Goal: Register for event/course

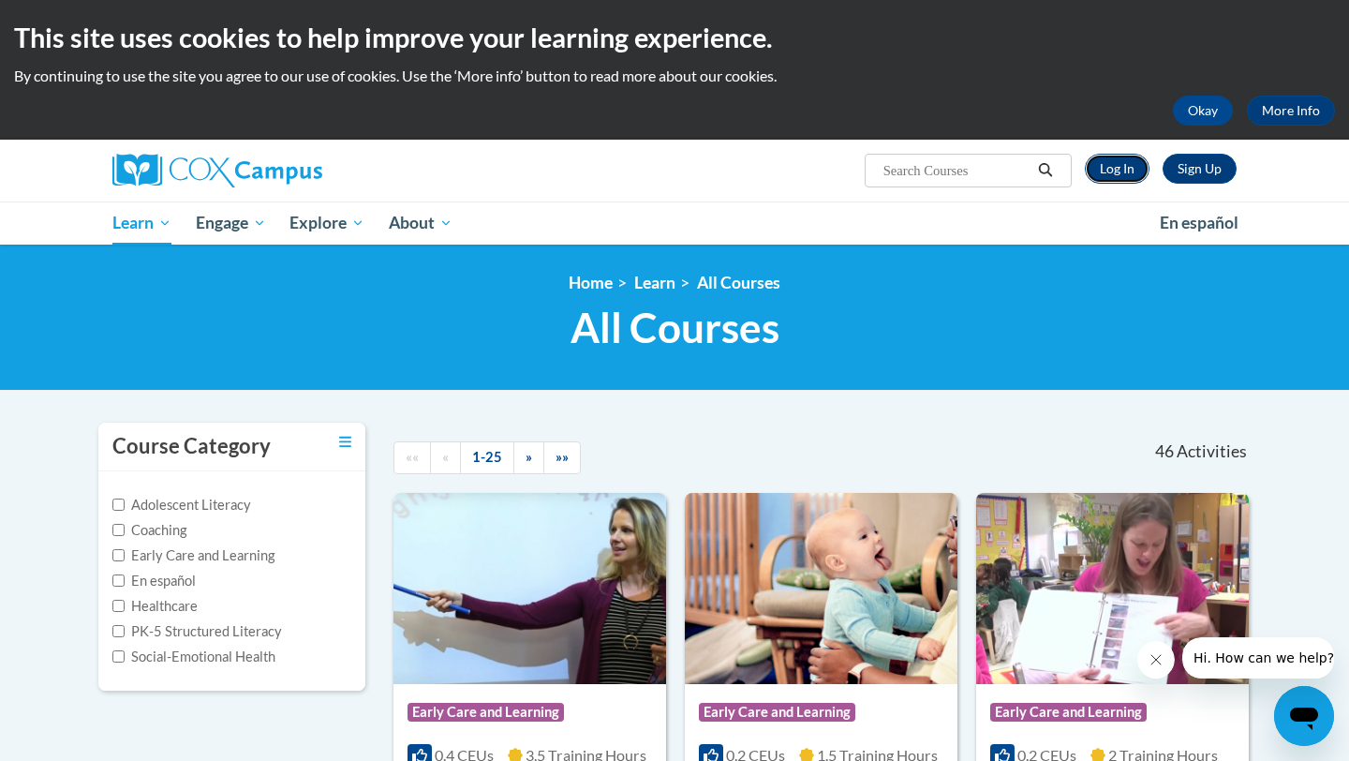
click at [1101, 173] on link "Log In" at bounding box center [1117, 169] width 65 height 30
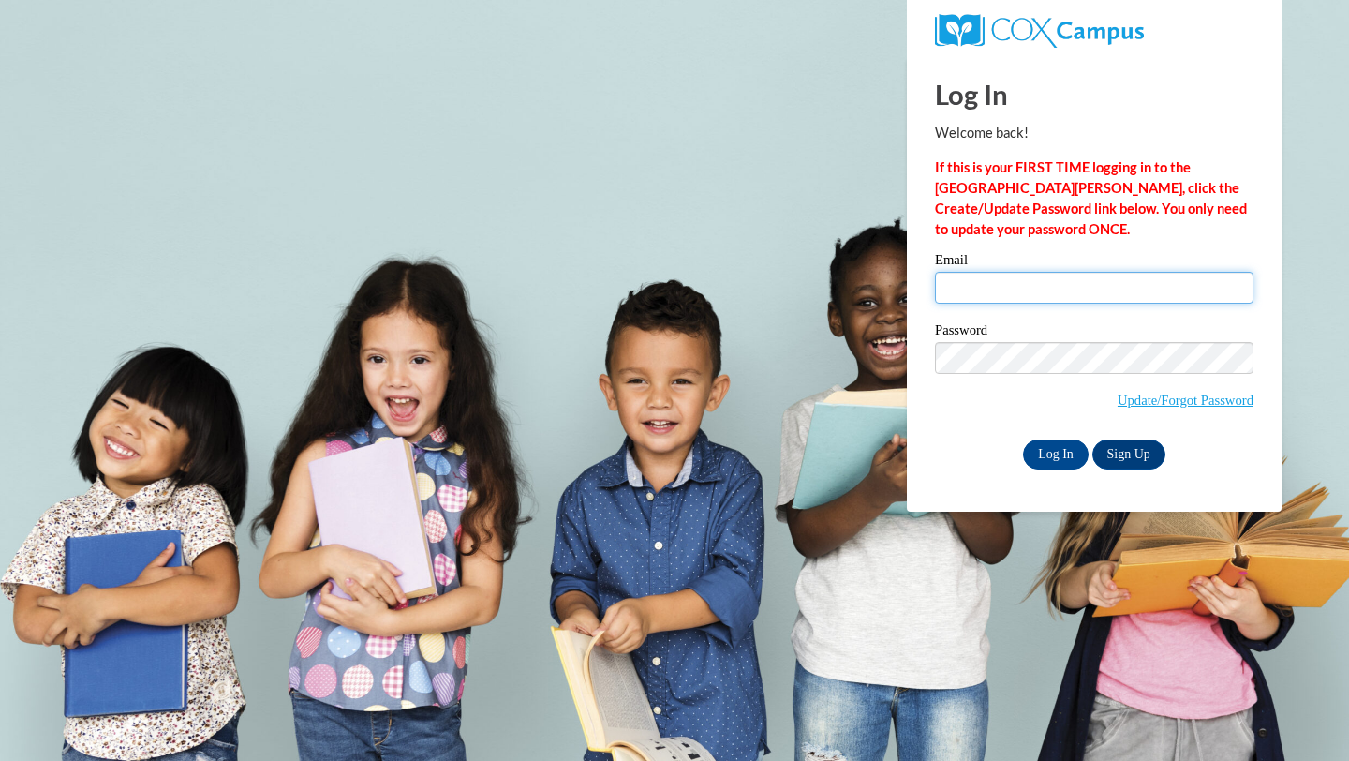
click at [1002, 286] on input "Email" at bounding box center [1094, 288] width 318 height 32
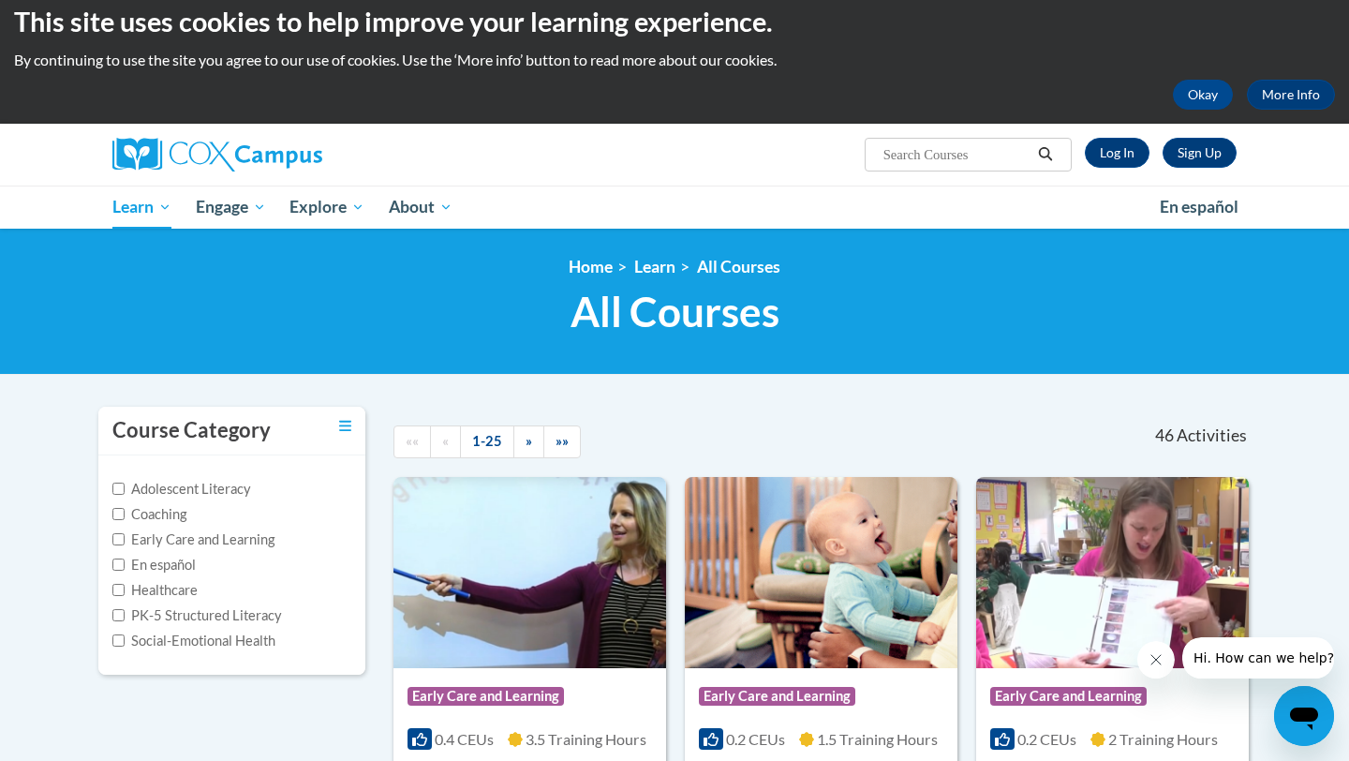
scroll to position [13, 0]
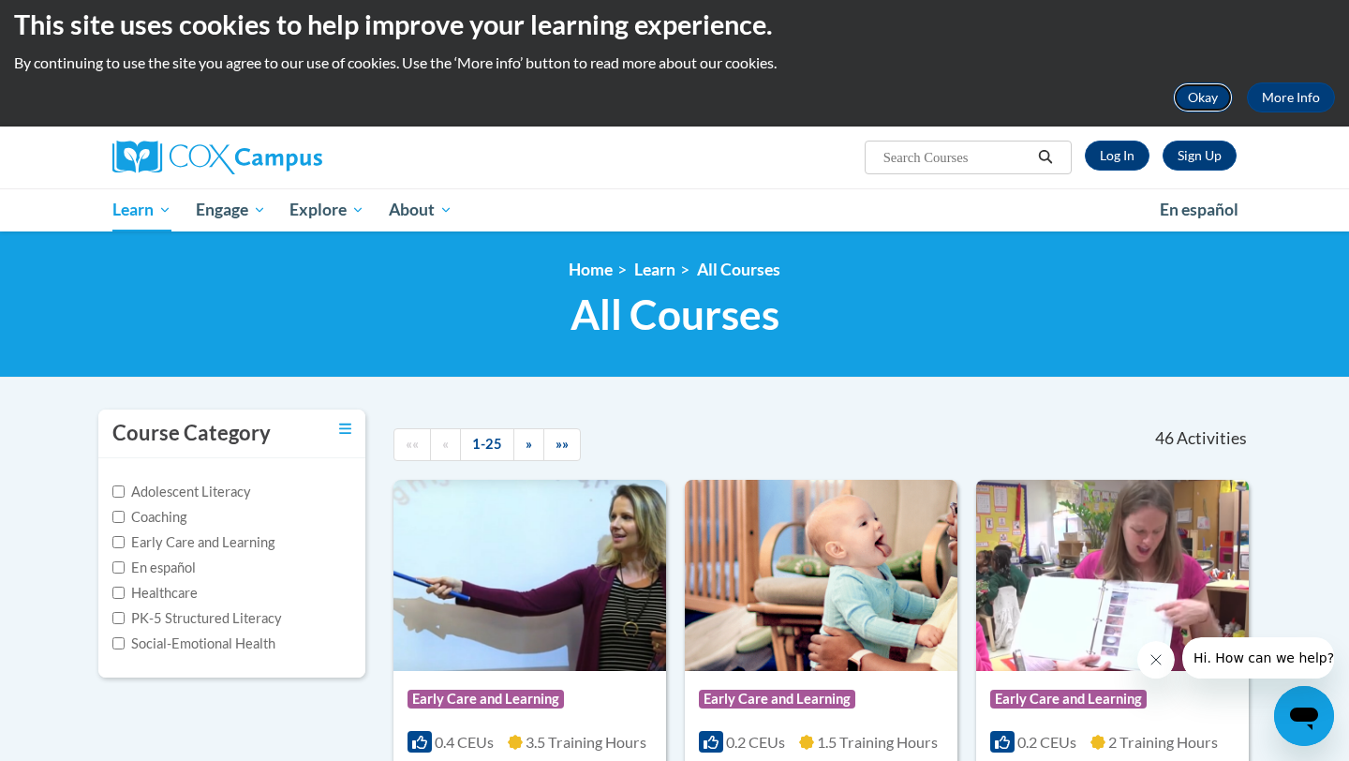
click at [1191, 104] on button "Okay" at bounding box center [1203, 97] width 60 height 30
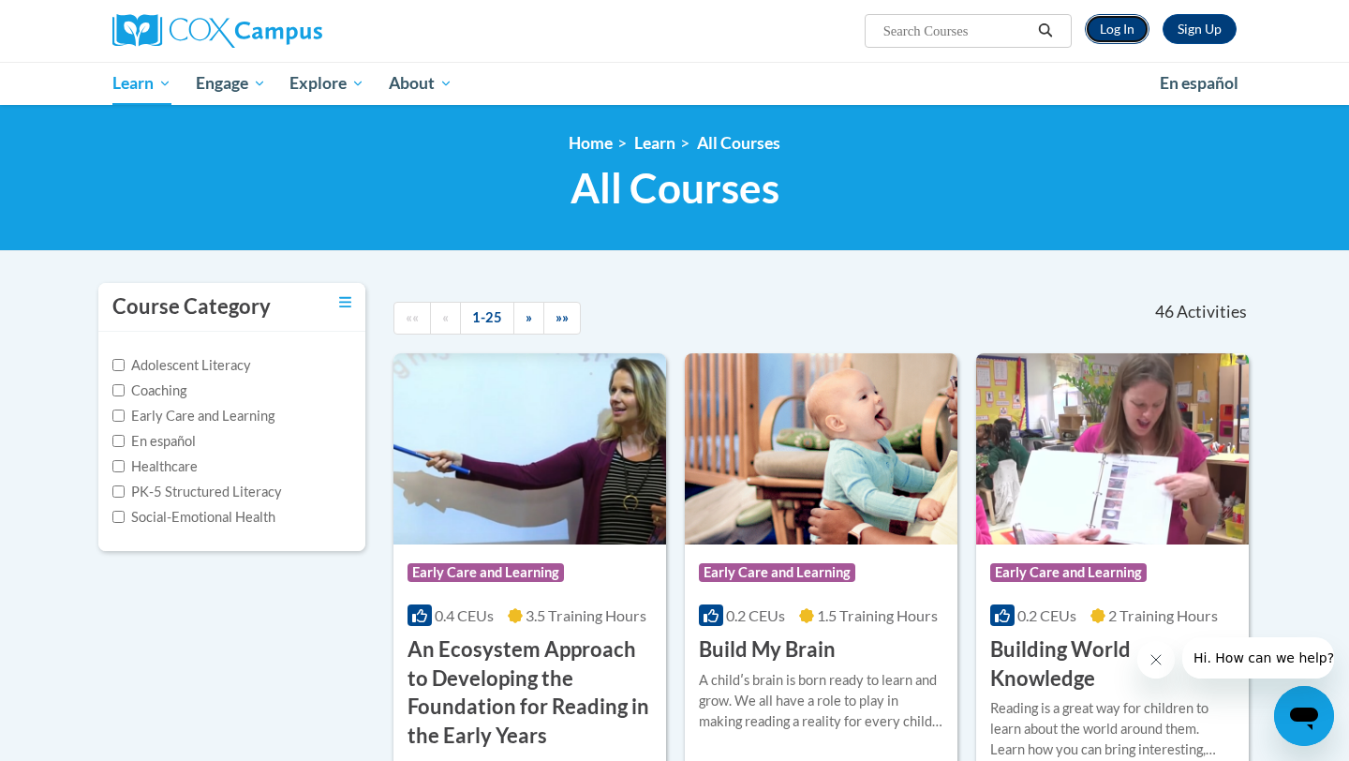
click at [1122, 37] on link "Log In" at bounding box center [1117, 29] width 65 height 30
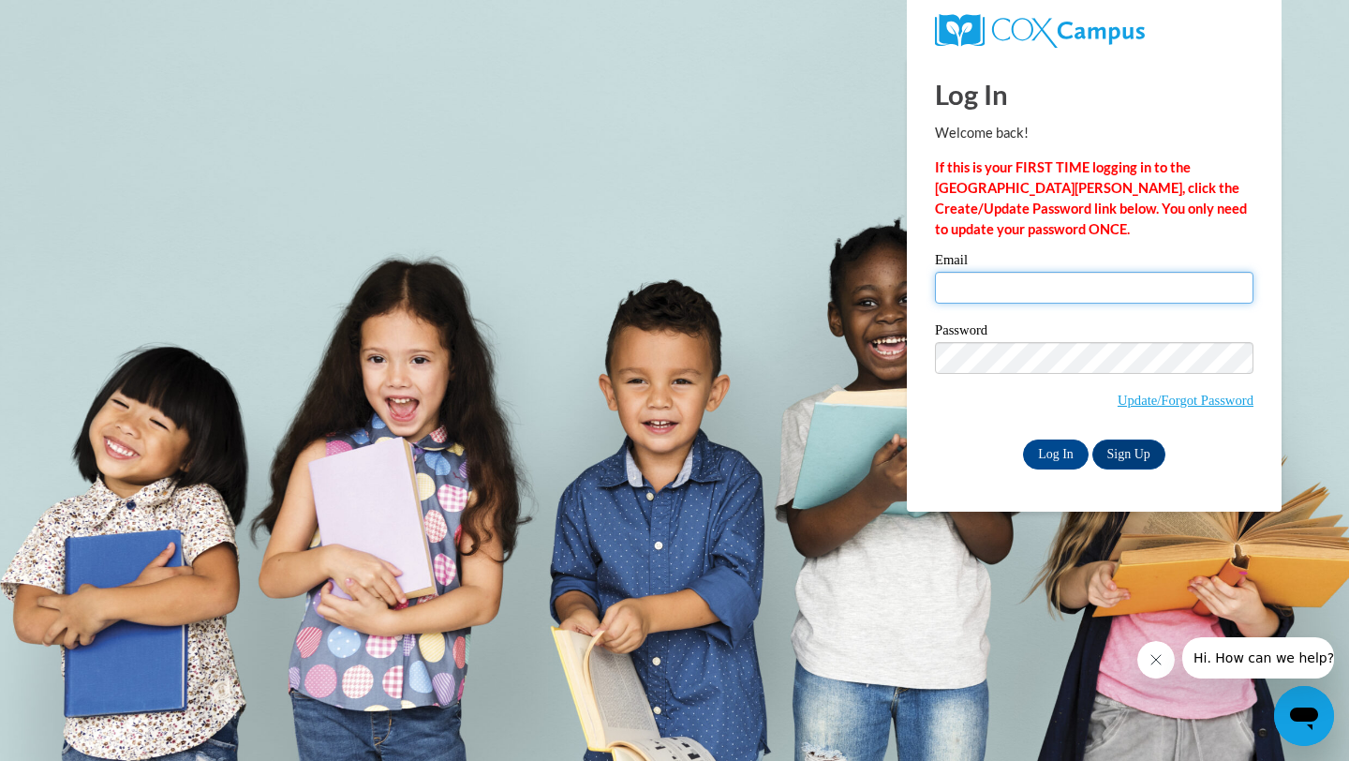
click at [1068, 294] on input "Email" at bounding box center [1094, 288] width 318 height 32
type input "[EMAIL_ADDRESS][DOMAIN_NAME]"
click at [1077, 453] on input "Log In" at bounding box center [1056, 454] width 66 height 30
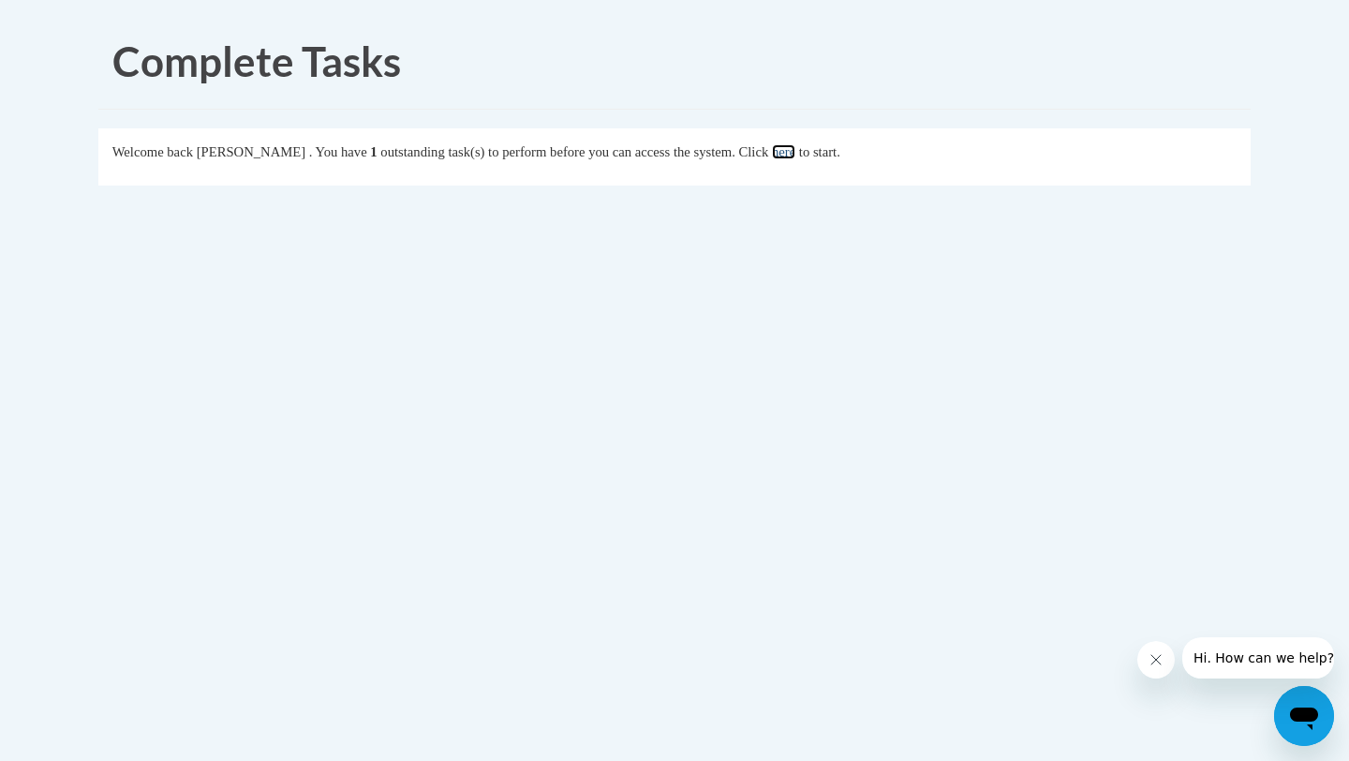
click at [795, 149] on link "here" at bounding box center [783, 151] width 23 height 15
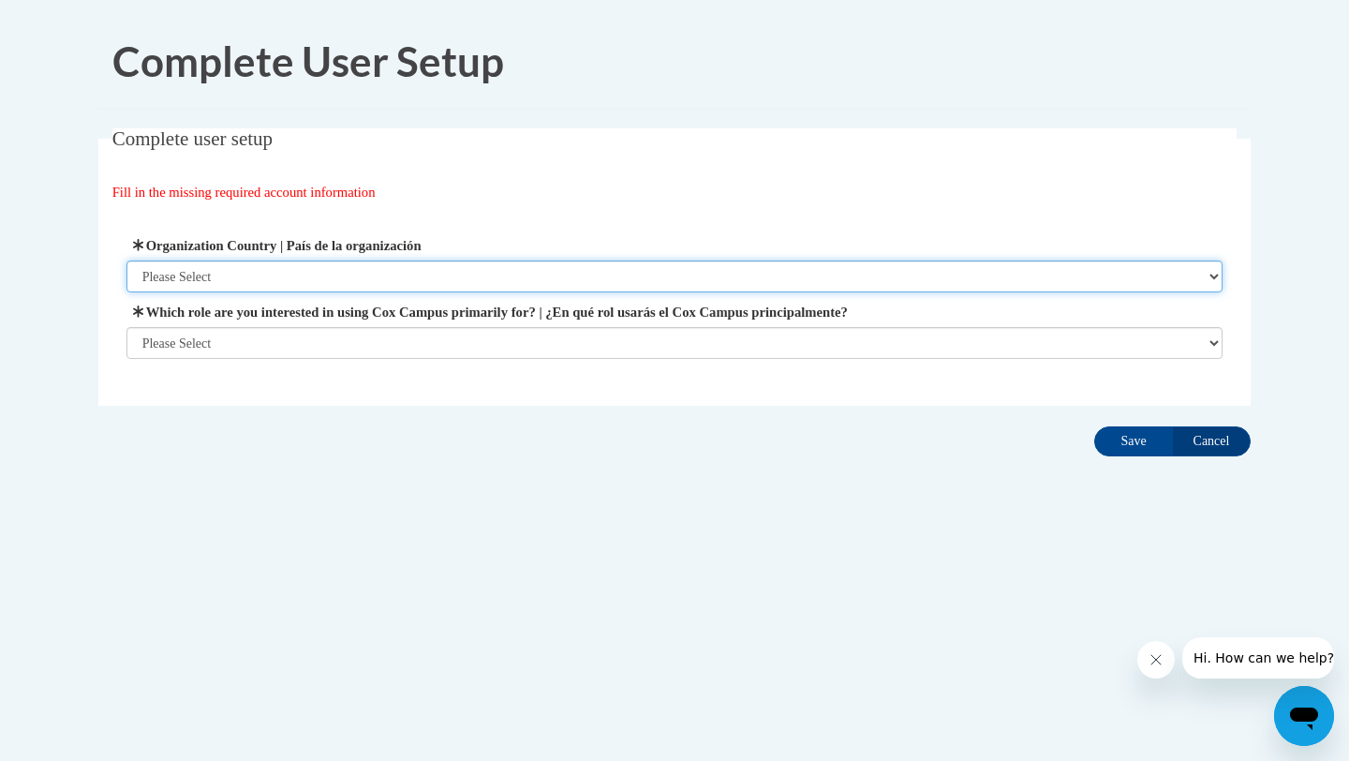
click at [220, 276] on select "Please Select United States | Estados Unidos Outside of the United States | Fue…" at bounding box center [674, 276] width 1097 height 32
select select "ad49bcad-a171-4b2e-b99c-48b446064914"
click at [126, 260] on select "Please Select United States | Estados Unidos Outside of the United States | Fue…" at bounding box center [674, 276] width 1097 height 32
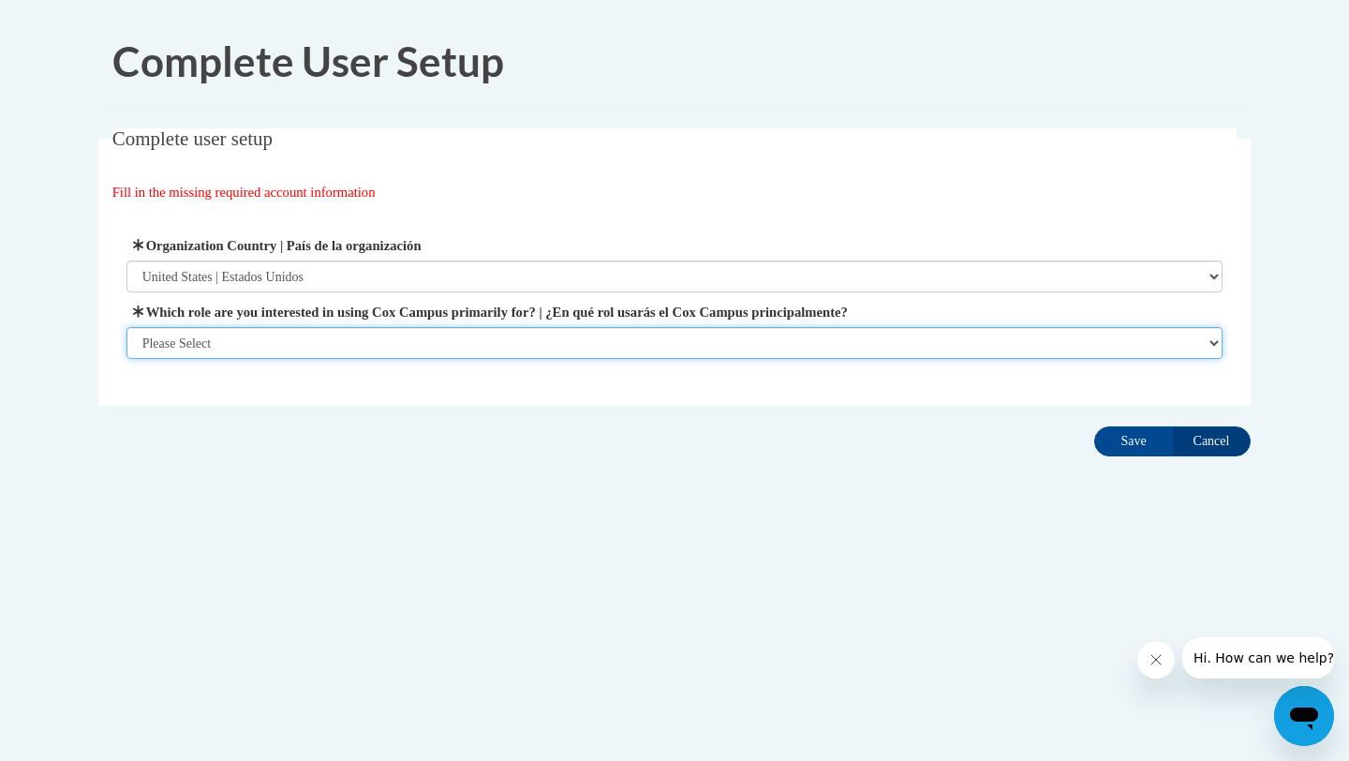
click at [240, 337] on select "Please Select College/University | Colegio/Universidad Community/Nonprofit Part…" at bounding box center [674, 343] width 1097 height 32
select select "5a18ea06-2b54-4451-96f2-d152daf9eac5"
click at [126, 359] on select "Please Select College/University | Colegio/Universidad Community/Nonprofit Part…" at bounding box center [674, 343] width 1097 height 32
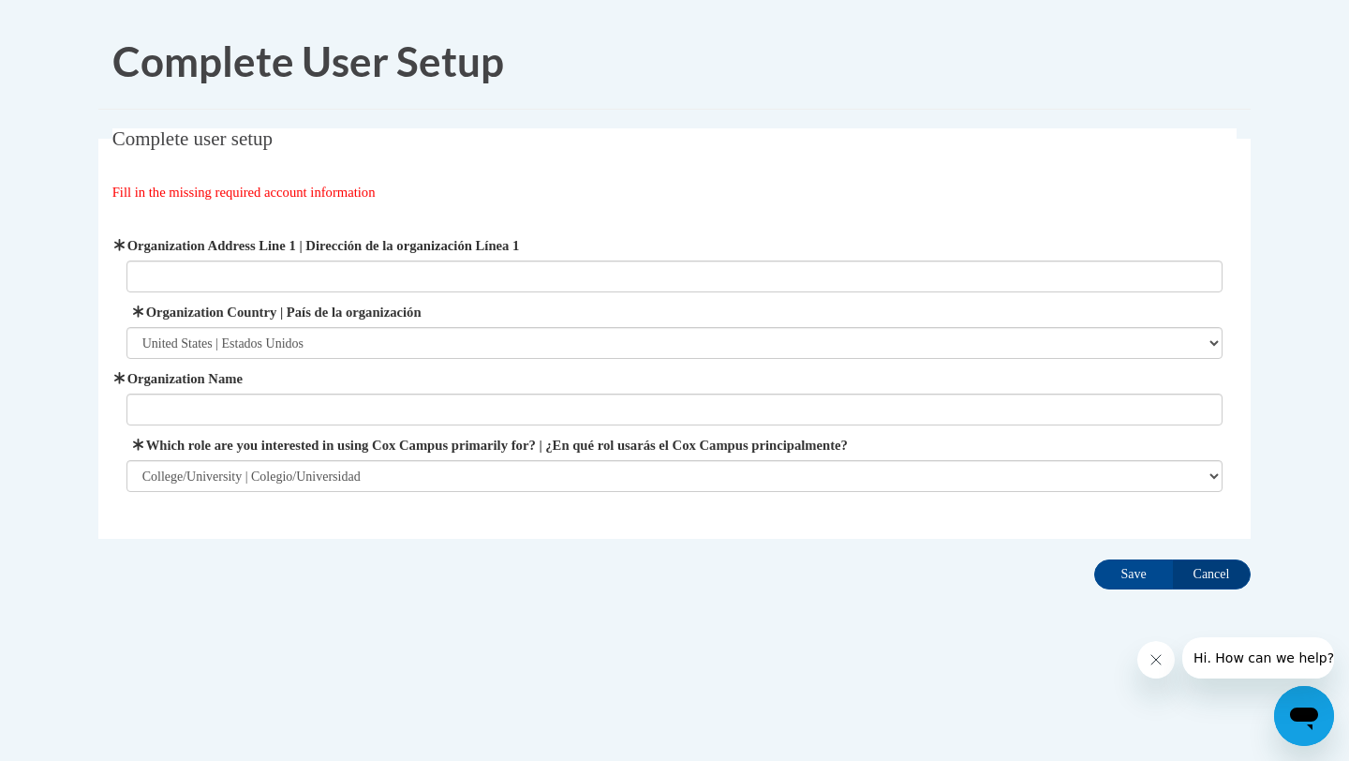
click at [264, 383] on label "Organization Name" at bounding box center [674, 378] width 1097 height 21
click at [264, 393] on input "Organization Name" at bounding box center [674, 409] width 1097 height 32
click at [1136, 573] on input "Save" at bounding box center [1133, 574] width 79 height 30
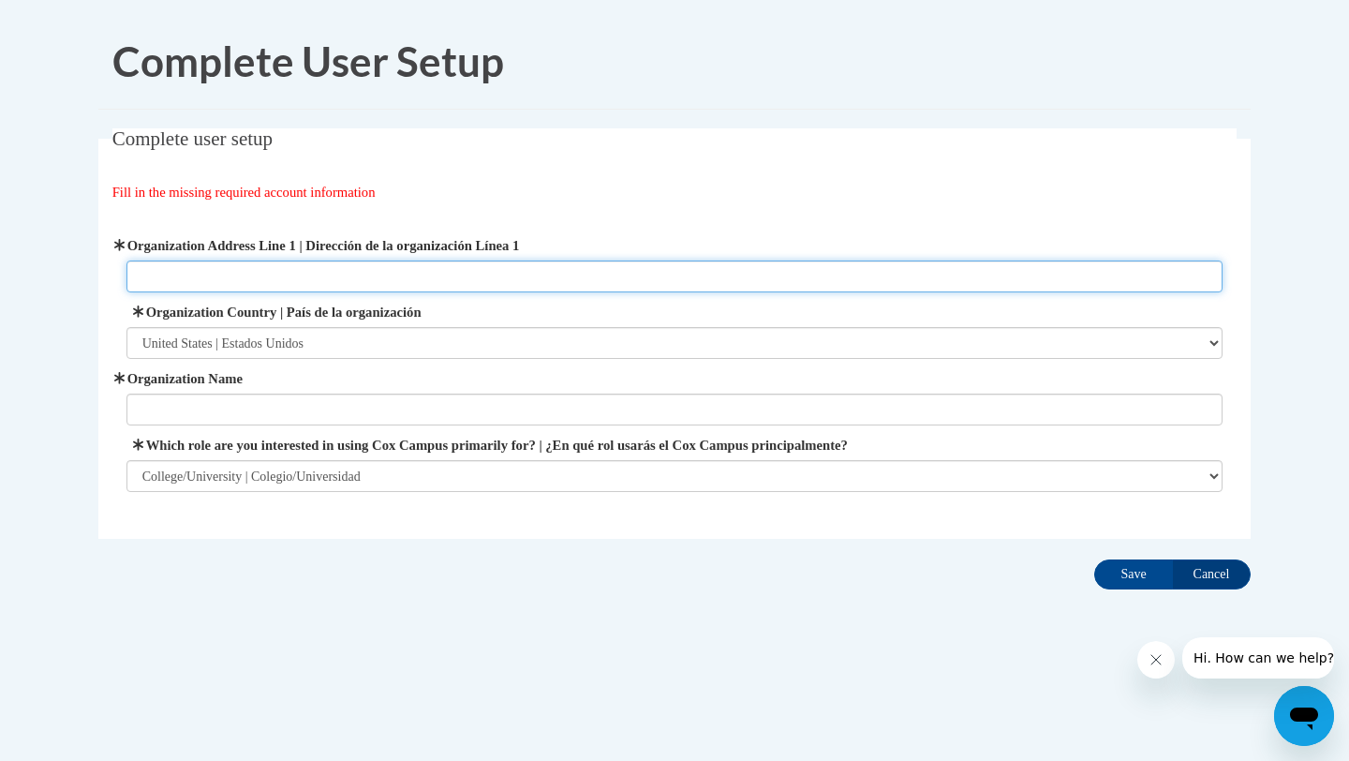
click at [404, 283] on input "Organization Address Line 1 | Dirección de la organización Línea 1" at bounding box center [674, 276] width 1097 height 32
type input "2811 Dominion Lane NW"
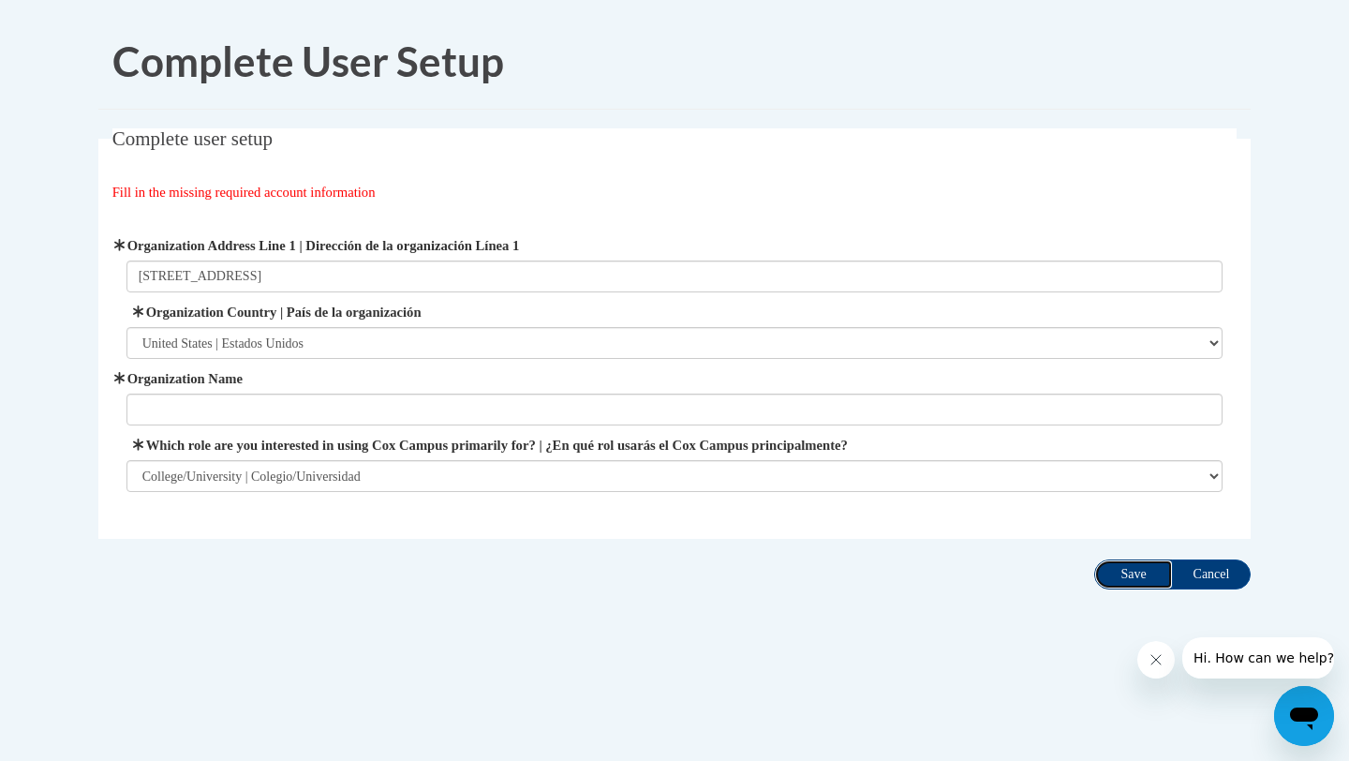
click at [1124, 570] on input "Save" at bounding box center [1133, 574] width 79 height 30
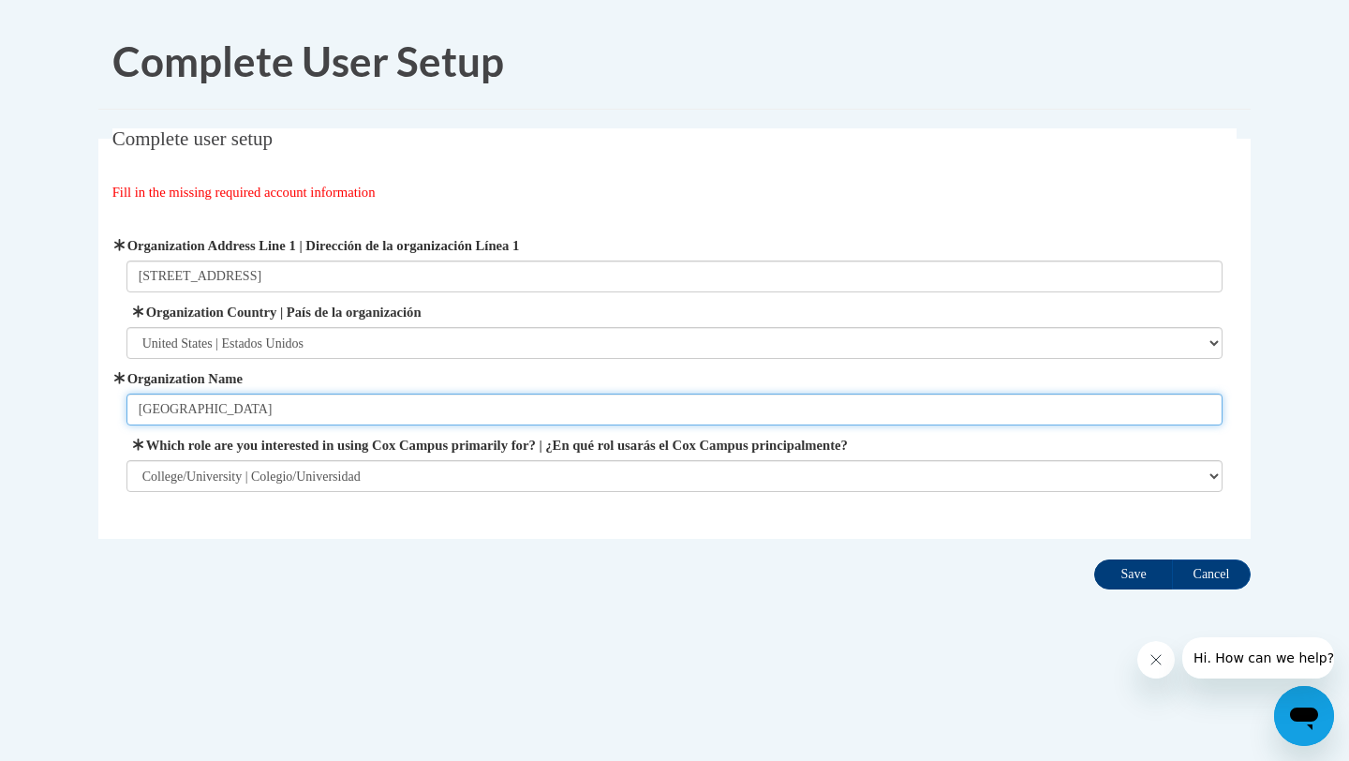
type input "Kennesaw State University"
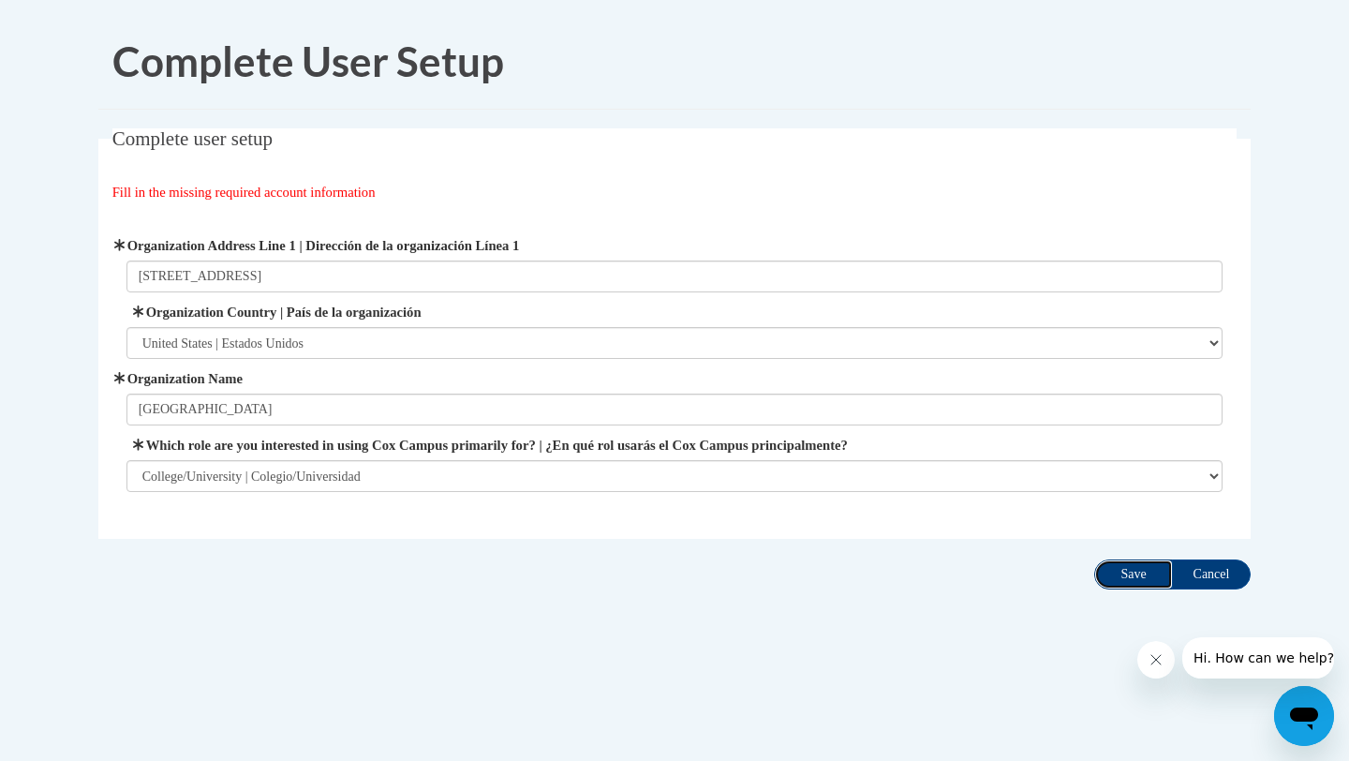
click at [1141, 569] on input "Save" at bounding box center [1133, 574] width 79 height 30
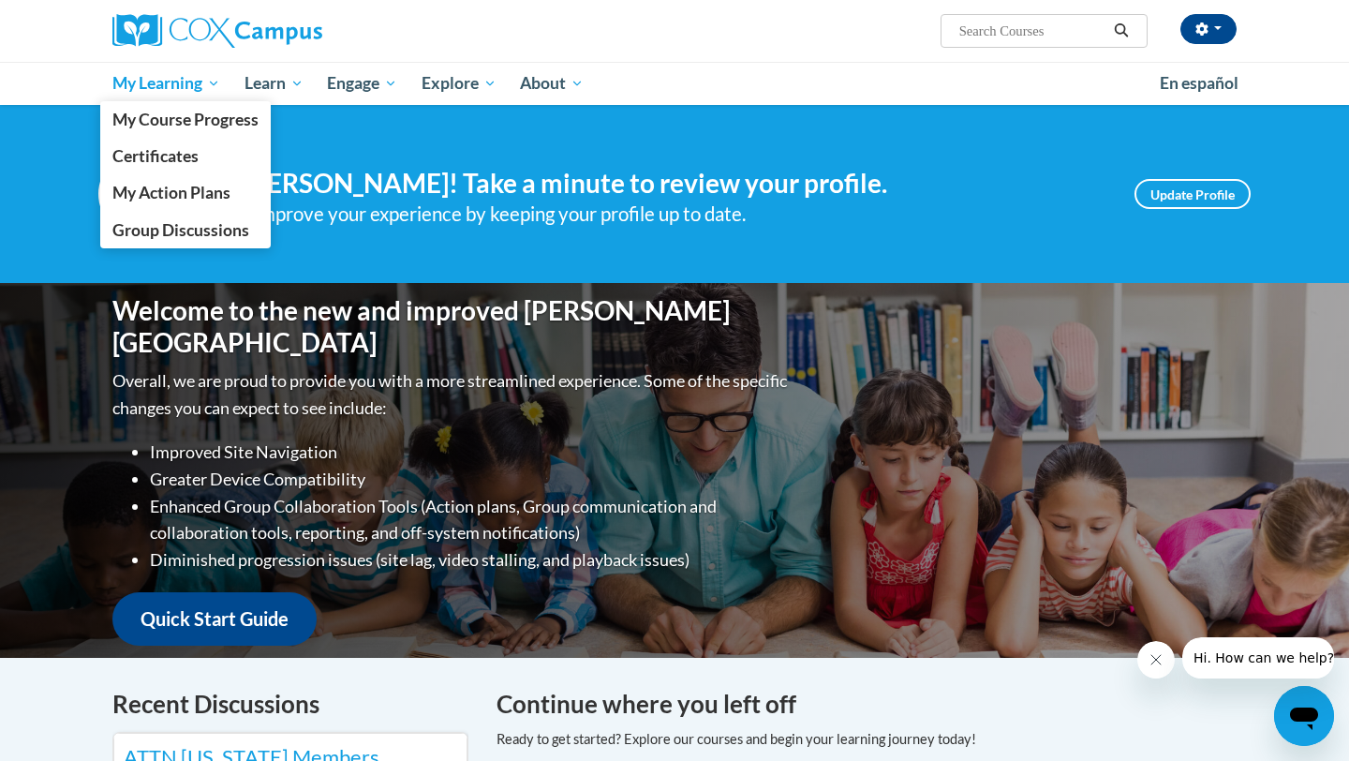
click at [168, 81] on span "My Learning" at bounding box center [166, 83] width 108 height 22
click at [177, 115] on span "My Course Progress" at bounding box center [185, 120] width 146 height 20
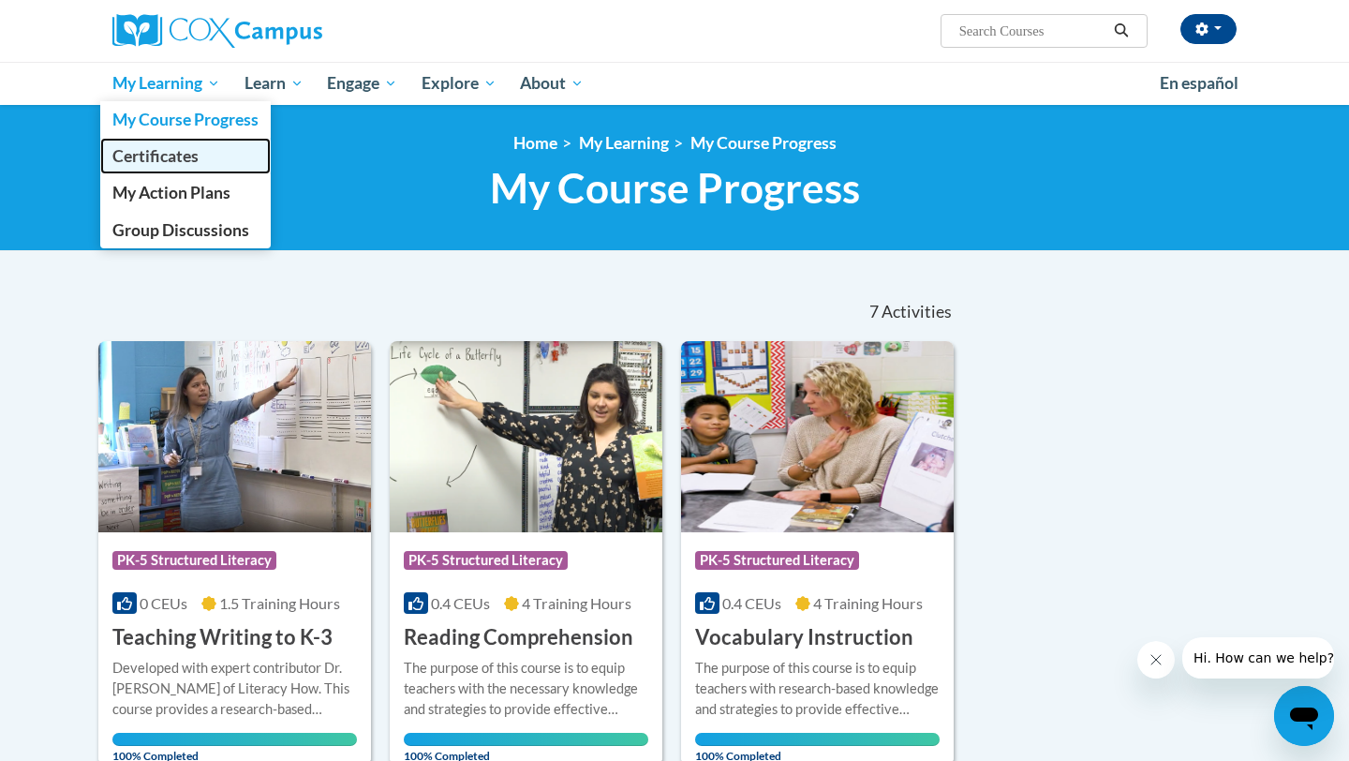
click at [167, 162] on span "Certificates" at bounding box center [155, 156] width 86 height 20
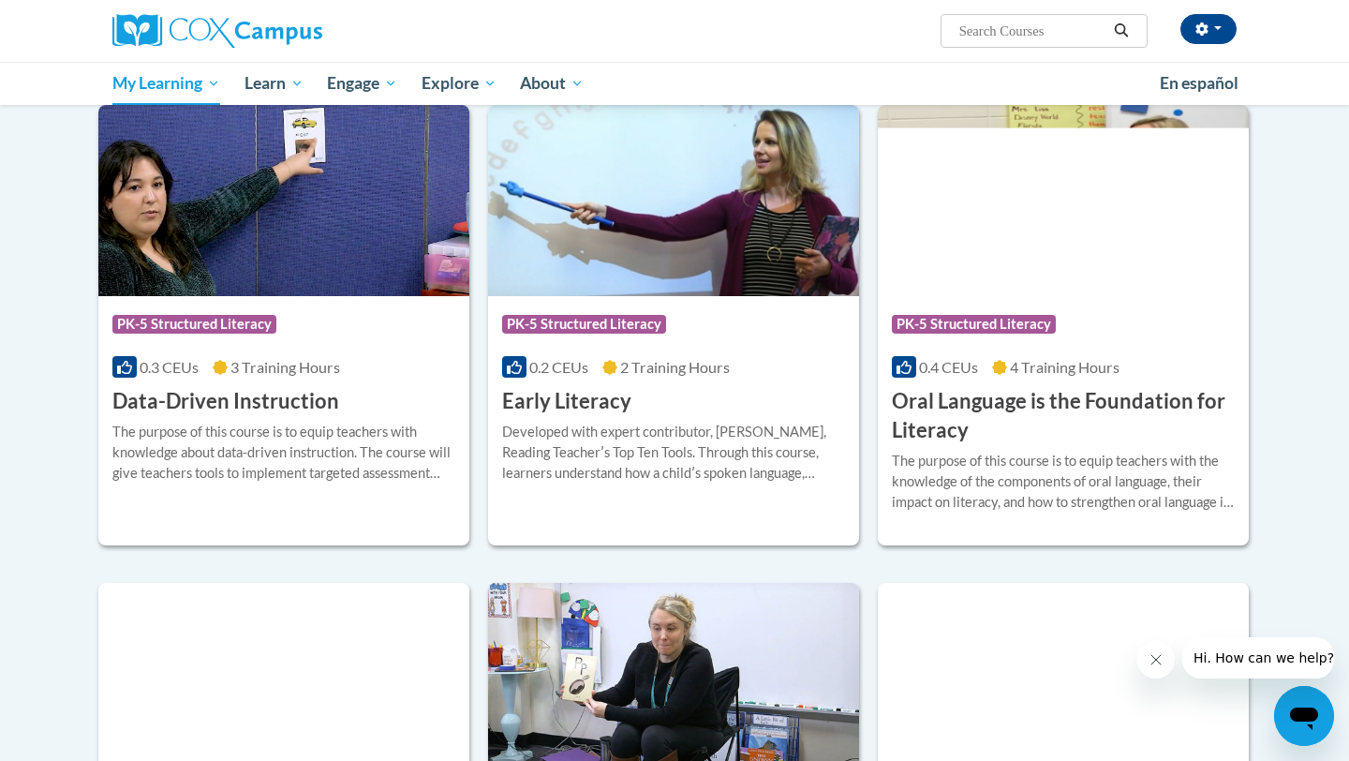
scroll to position [214, 0]
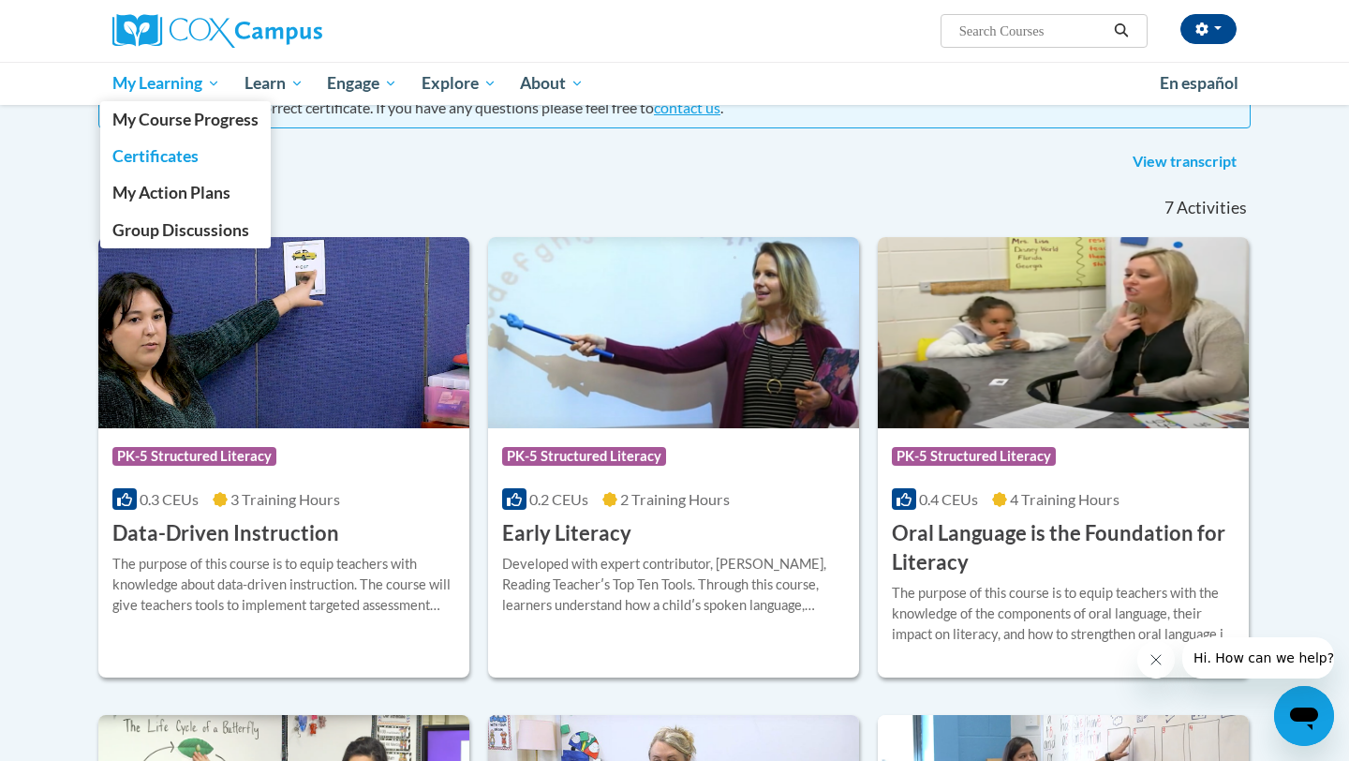
click at [190, 83] on span "My Learning" at bounding box center [166, 83] width 108 height 22
click at [188, 196] on span "My Action Plans" at bounding box center [171, 193] width 118 height 20
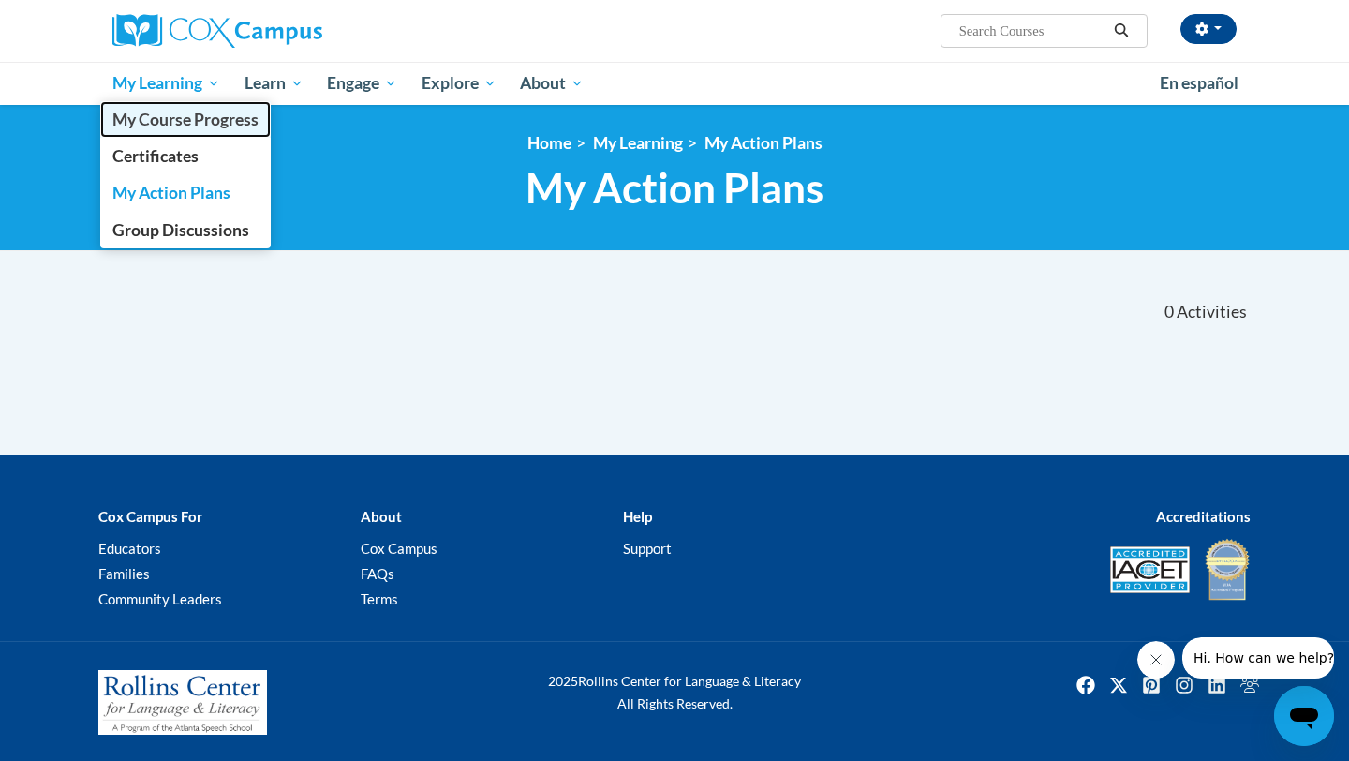
click at [179, 127] on span "My Course Progress" at bounding box center [185, 120] width 146 height 20
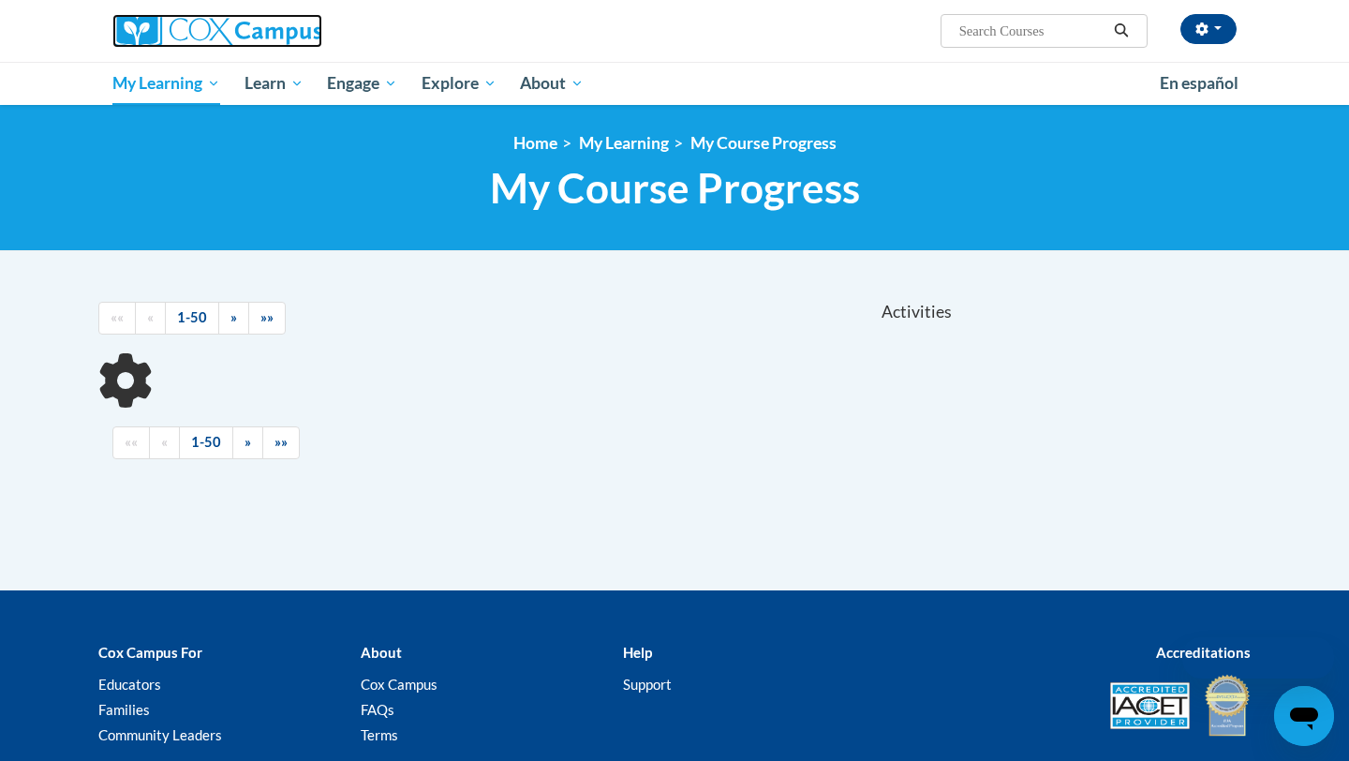
click at [143, 34] on img at bounding box center [217, 31] width 210 height 34
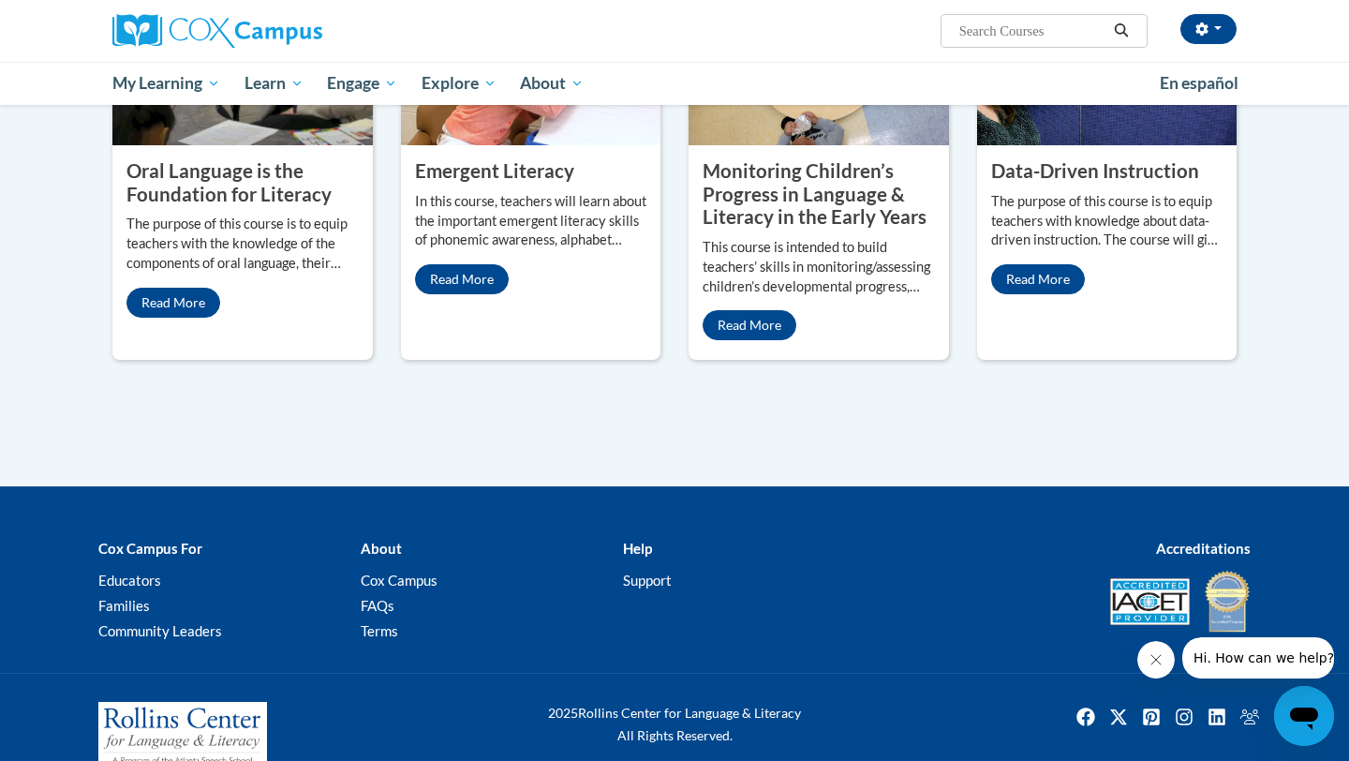
scroll to position [1692, 0]
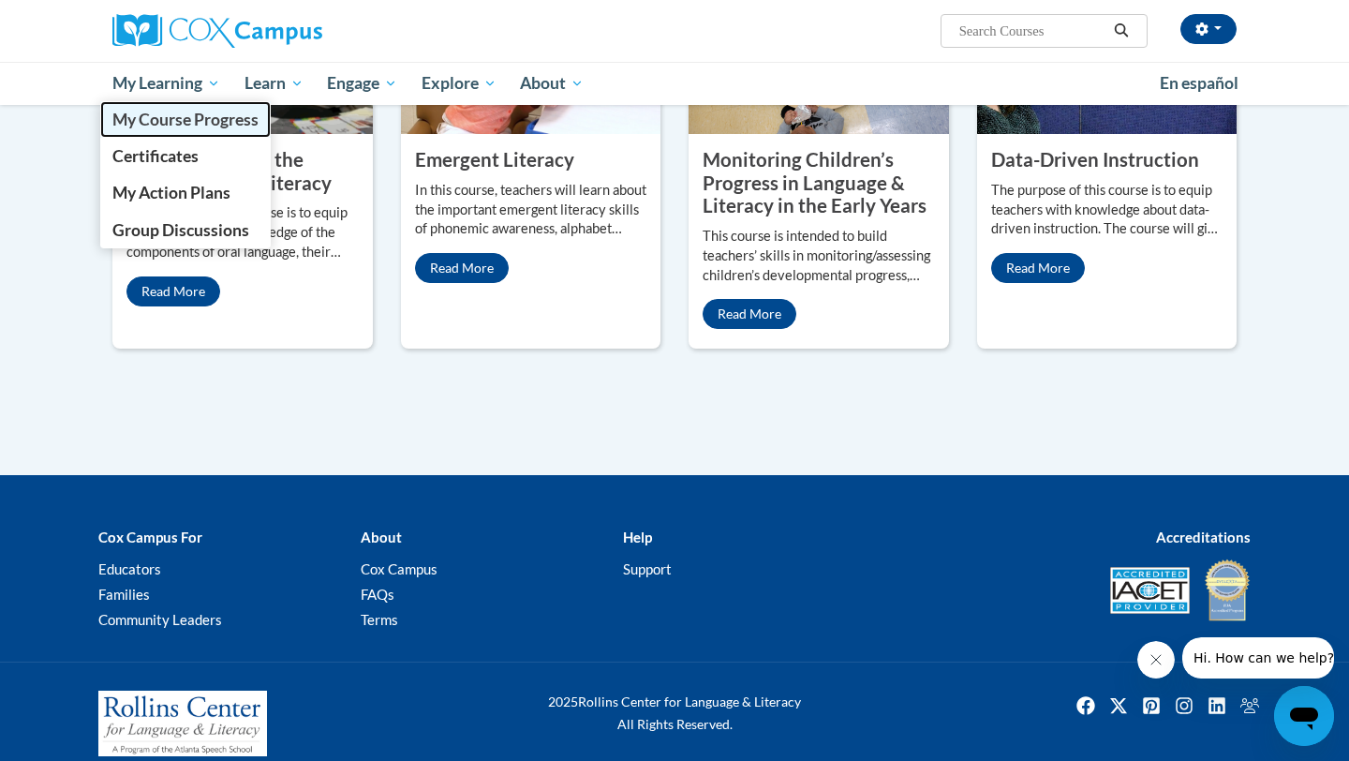
click at [203, 127] on span "My Course Progress" at bounding box center [185, 120] width 146 height 20
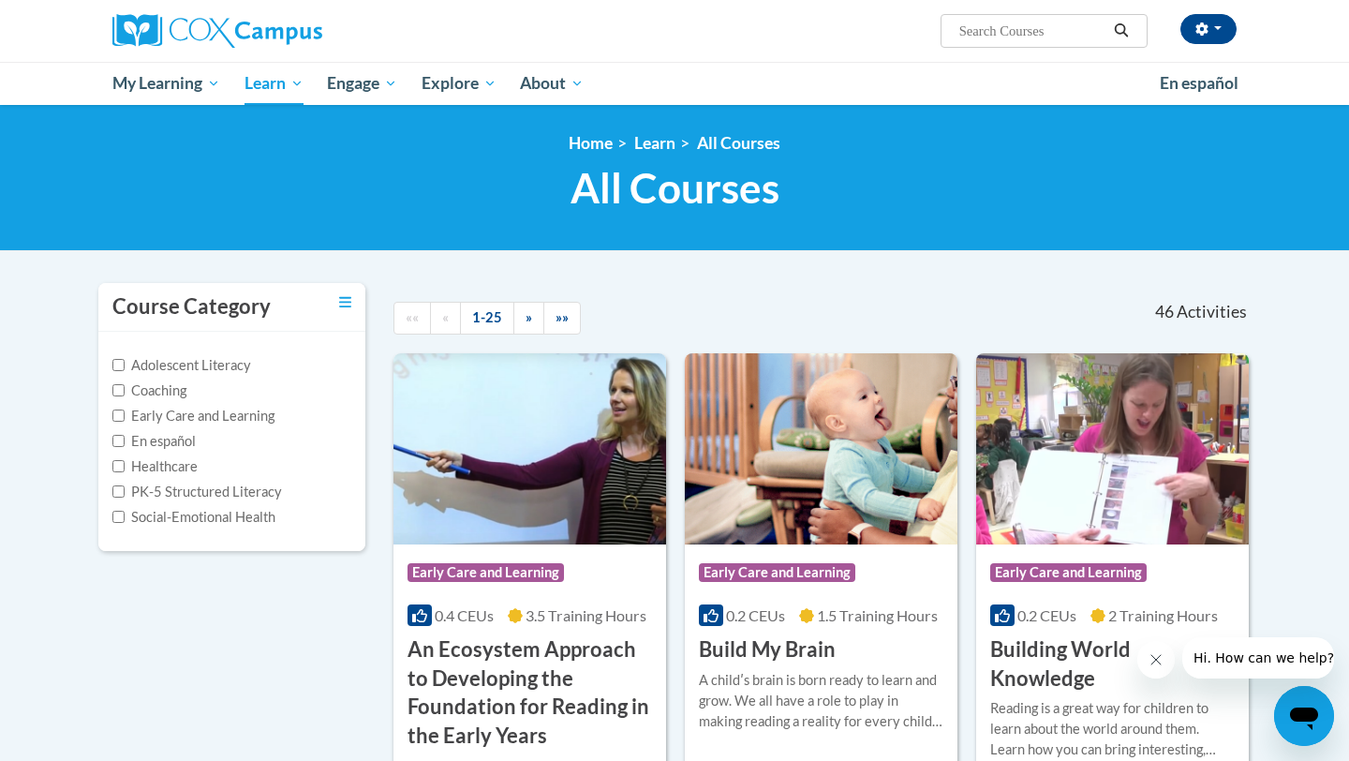
click at [1034, 31] on input "Search..." at bounding box center [1032, 31] width 150 height 22
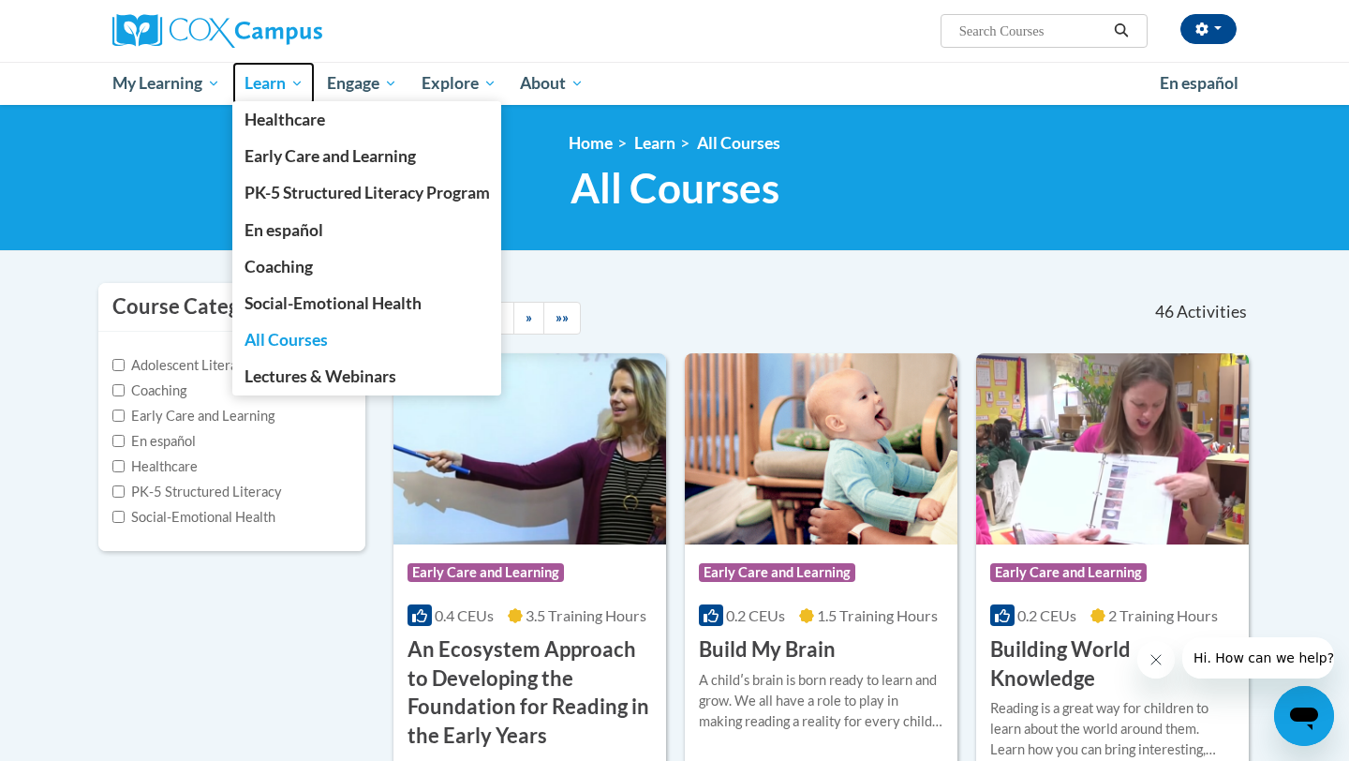
click at [256, 97] on link "Learn" at bounding box center [273, 83] width 83 height 43
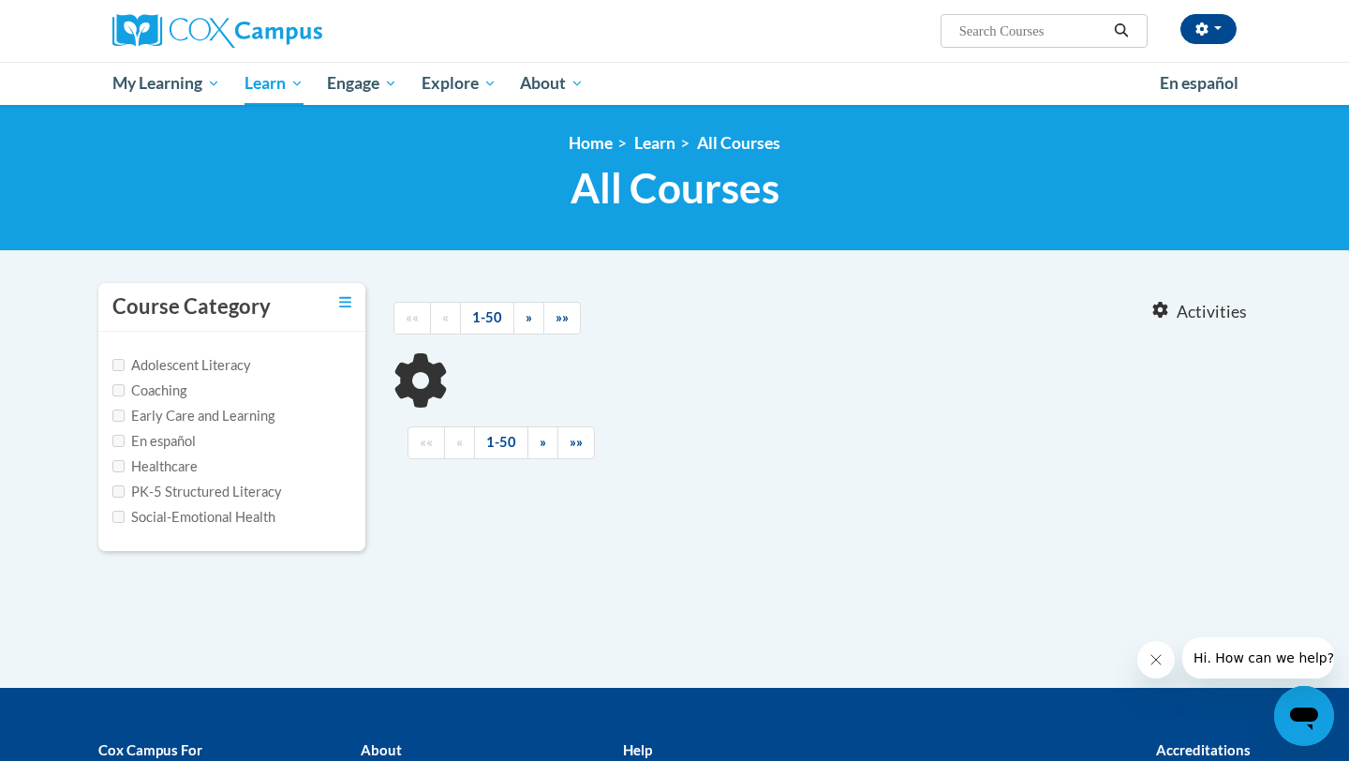
click at [997, 30] on input "Search..." at bounding box center [1032, 31] width 150 height 22
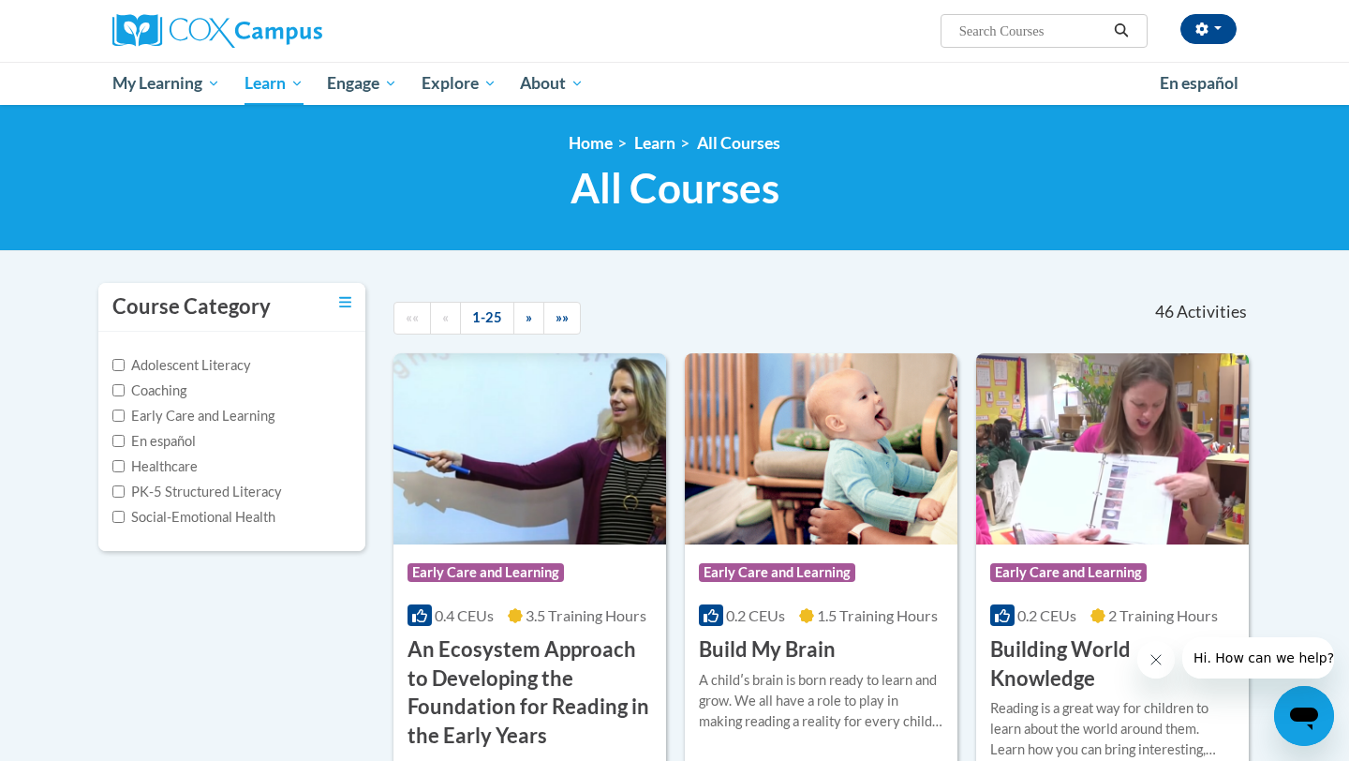
paste input "Meaningful Read Alouds for Vocabulary and Oral Language Comprehension"
type input "Meaningful Read Alouds for Vocabulary and Oral Language Comprehension"
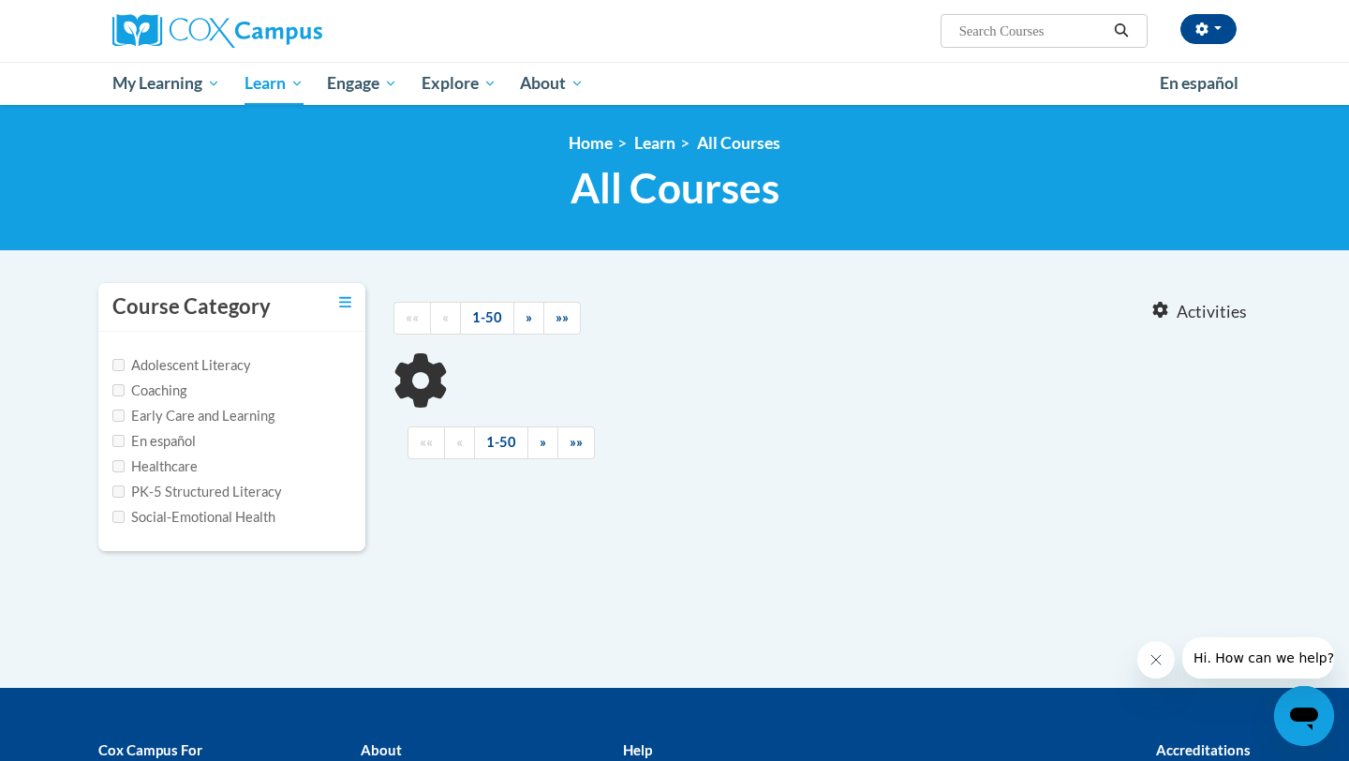
type input "Meaningful Read Alouds for Vocabulary and Oral Language Comprehension"
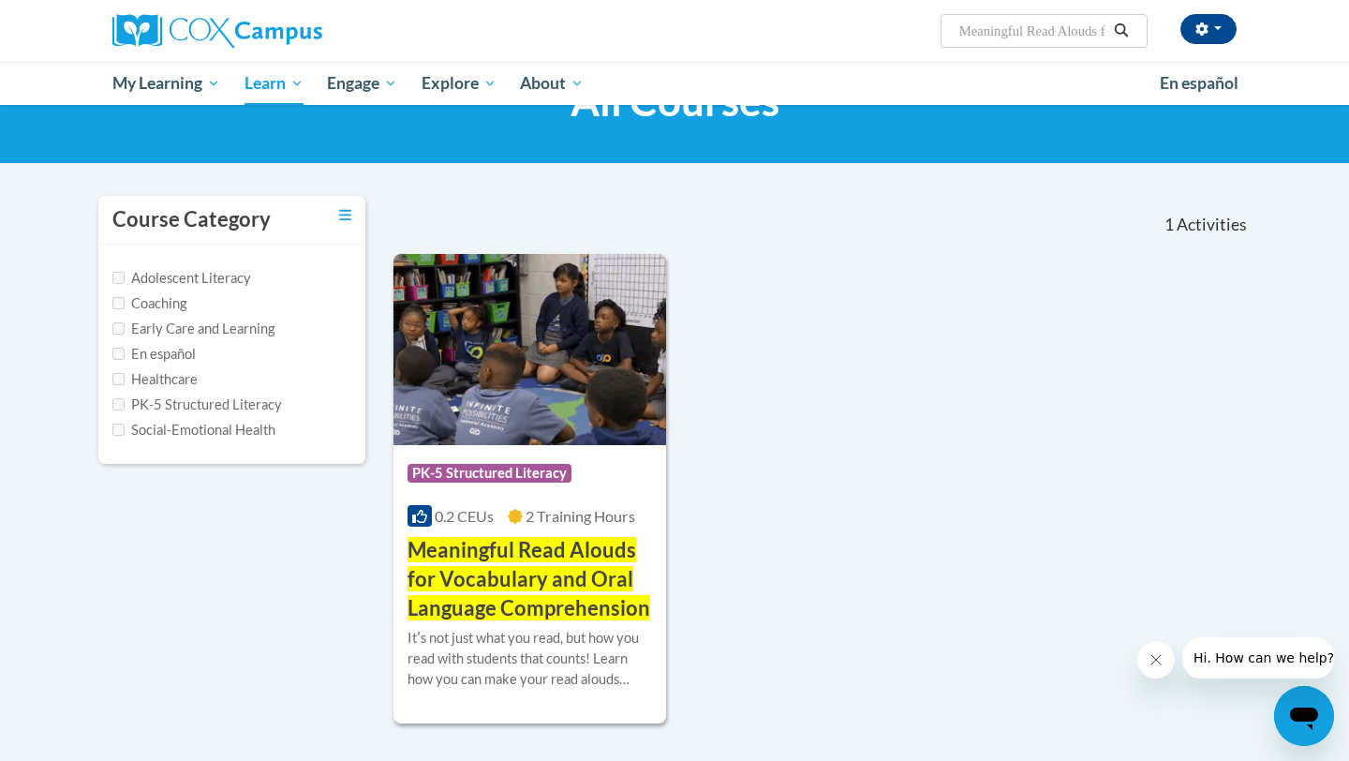
scroll to position [90, 0]
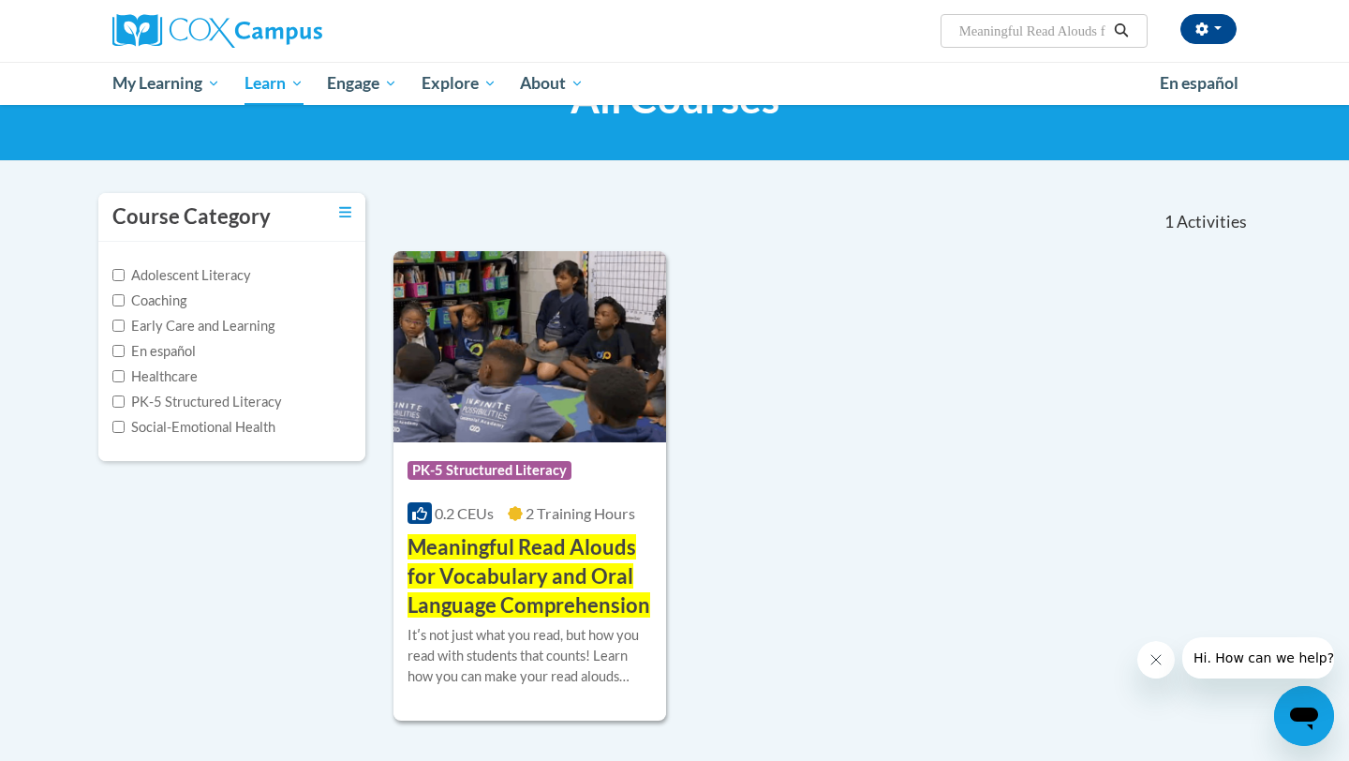
click at [501, 571] on span "Meaningful Read Alouds for Vocabulary and Oral Language Comprehension" at bounding box center [528, 575] width 243 height 83
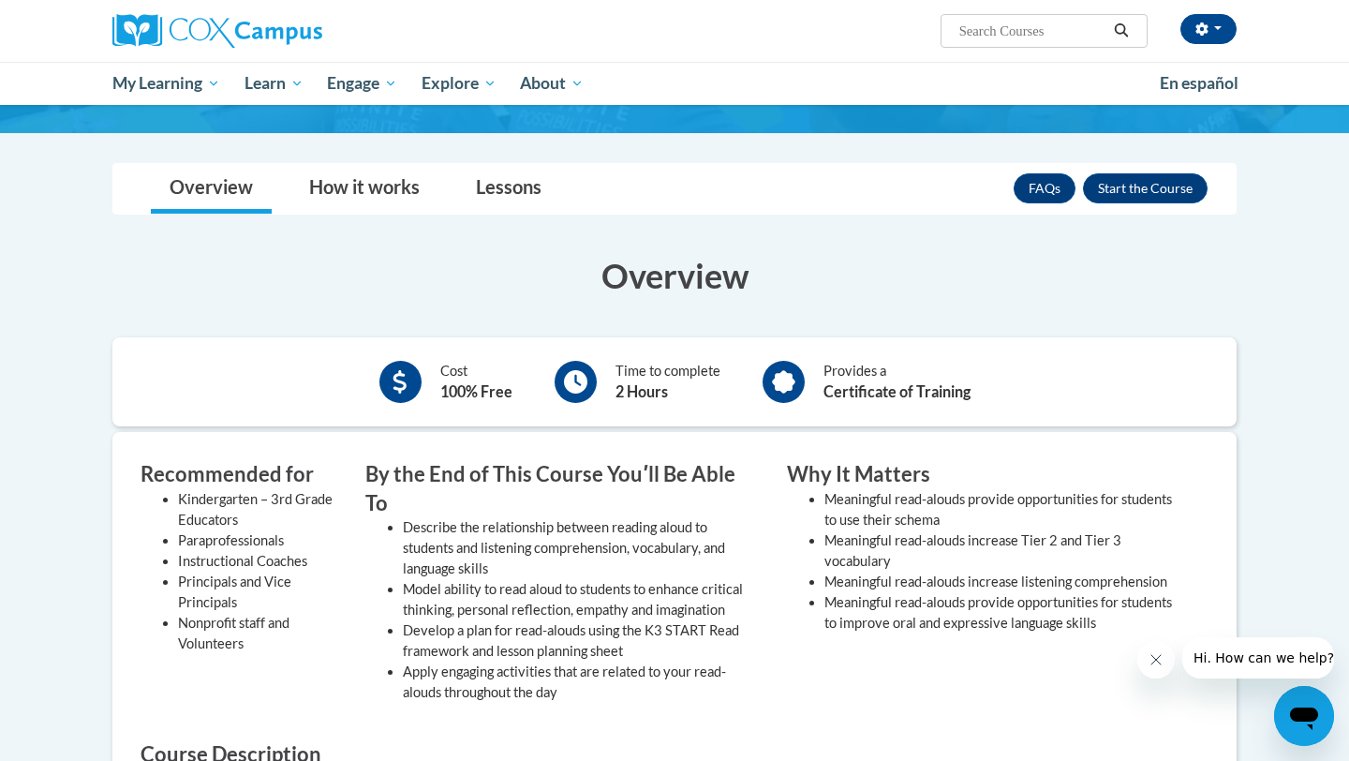
scroll to position [297, 0]
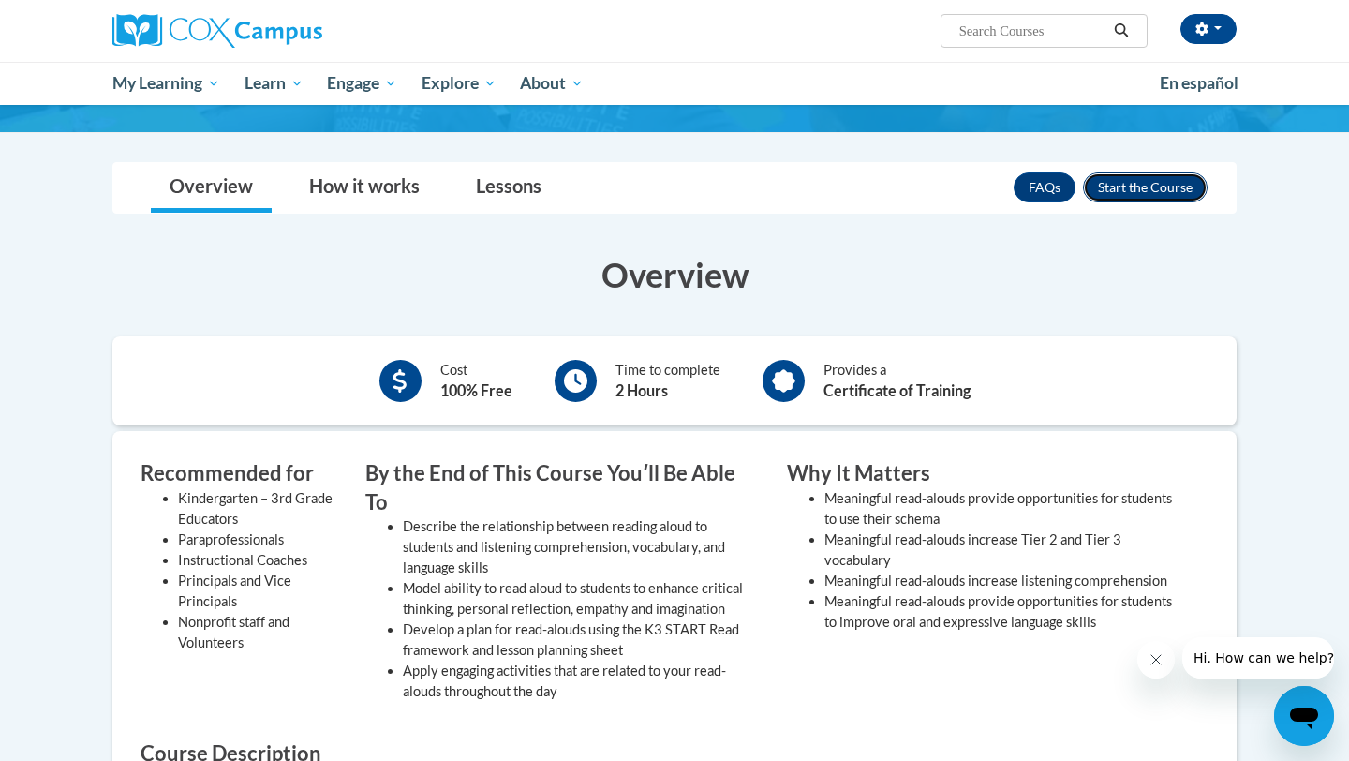
click at [1119, 186] on button "Enroll" at bounding box center [1145, 187] width 125 height 30
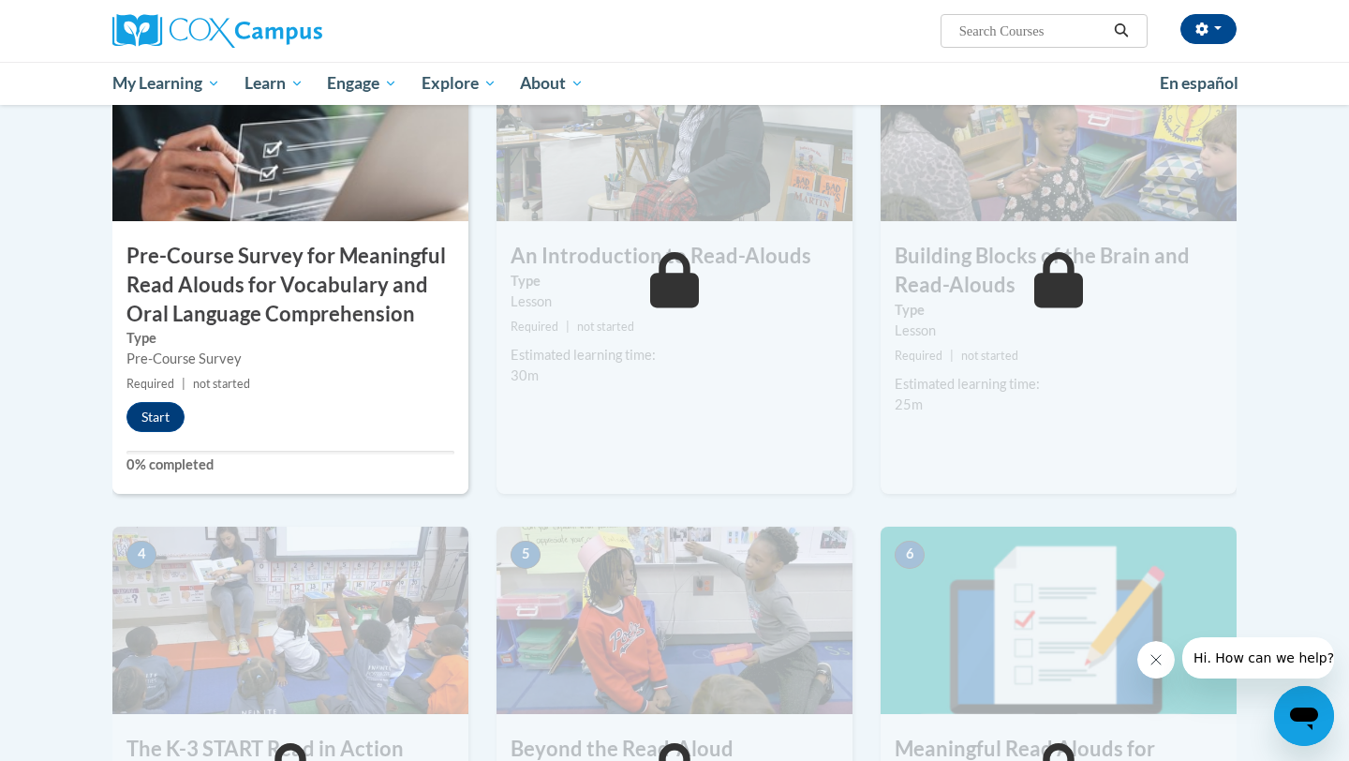
scroll to position [500, 0]
click at [172, 419] on button "Start" at bounding box center [155, 416] width 58 height 30
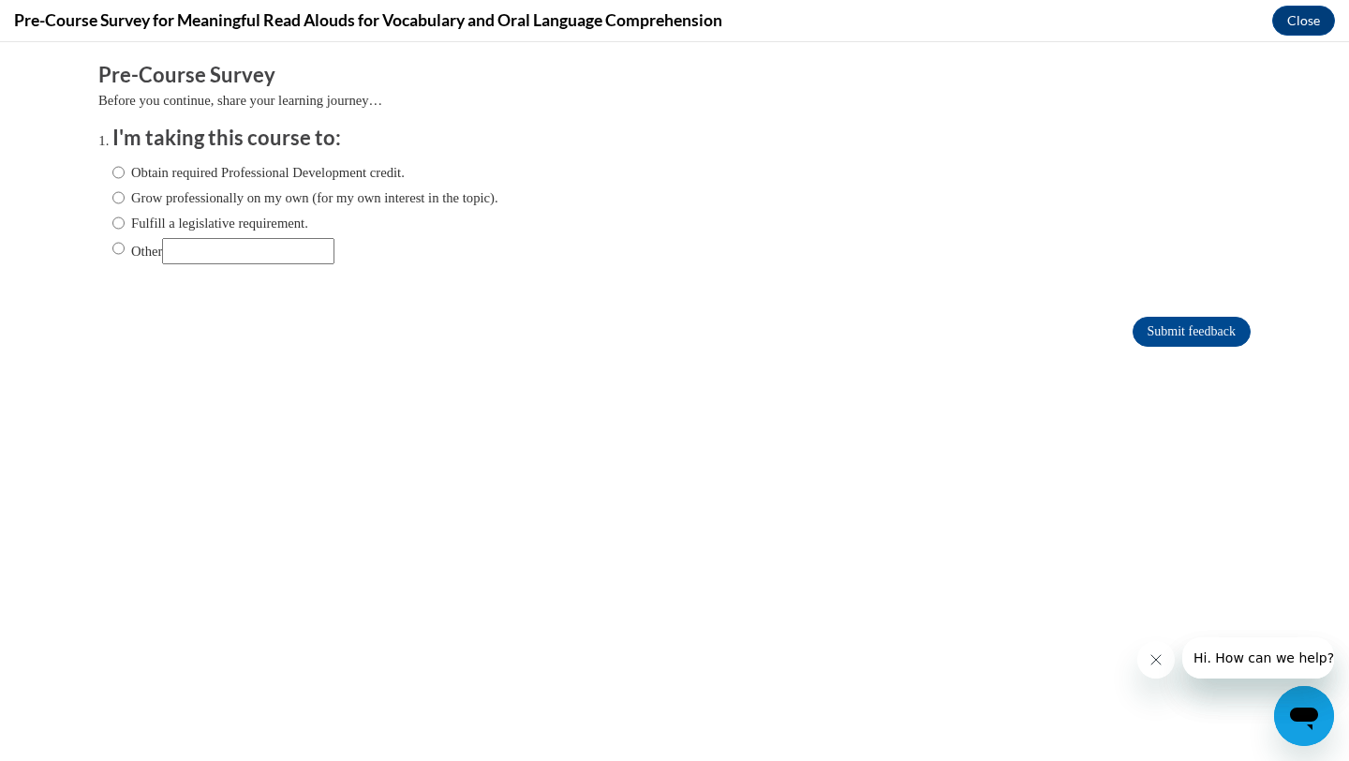
scroll to position [0, 0]
click at [119, 245] on input "Other" at bounding box center [118, 248] width 12 height 21
radio input "true"
click at [1146, 332] on input "Submit feedback" at bounding box center [1191, 332] width 118 height 30
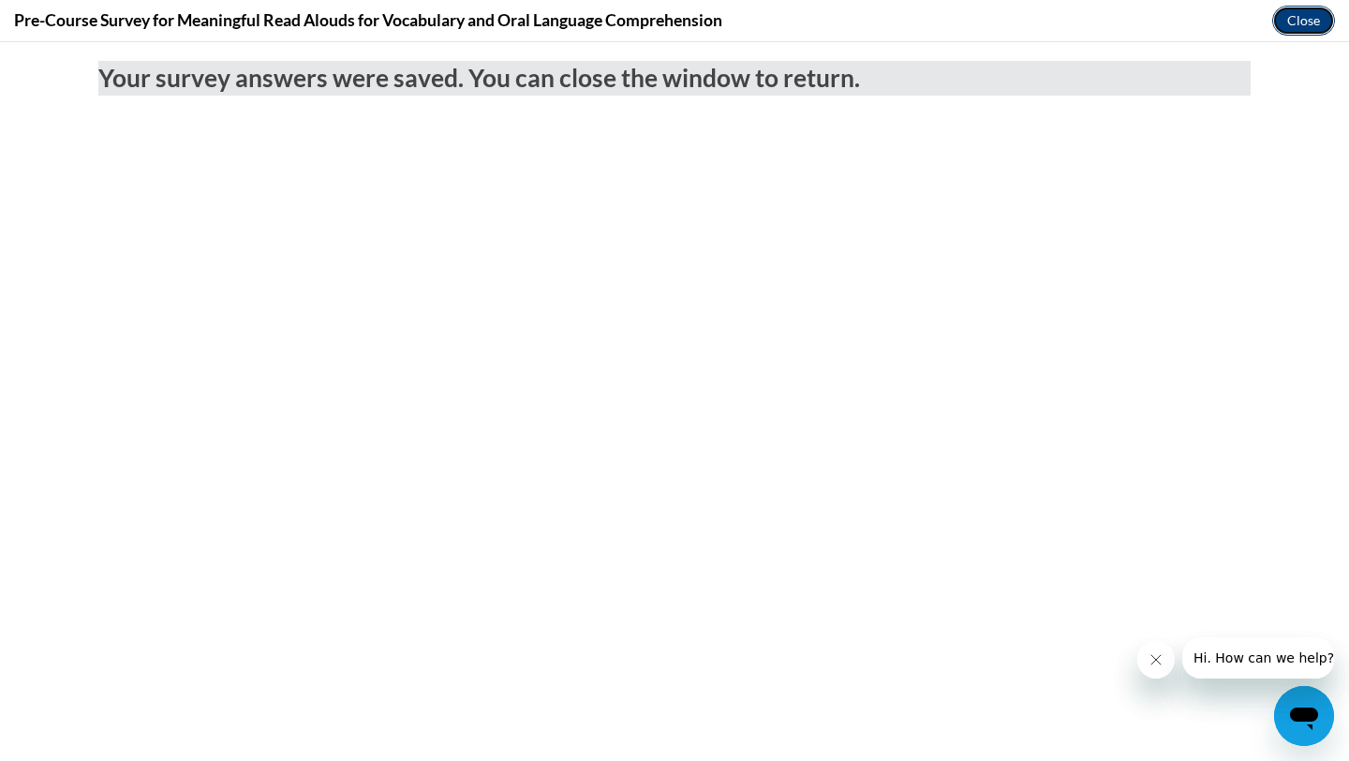
click at [1315, 27] on button "Close" at bounding box center [1303, 21] width 63 height 30
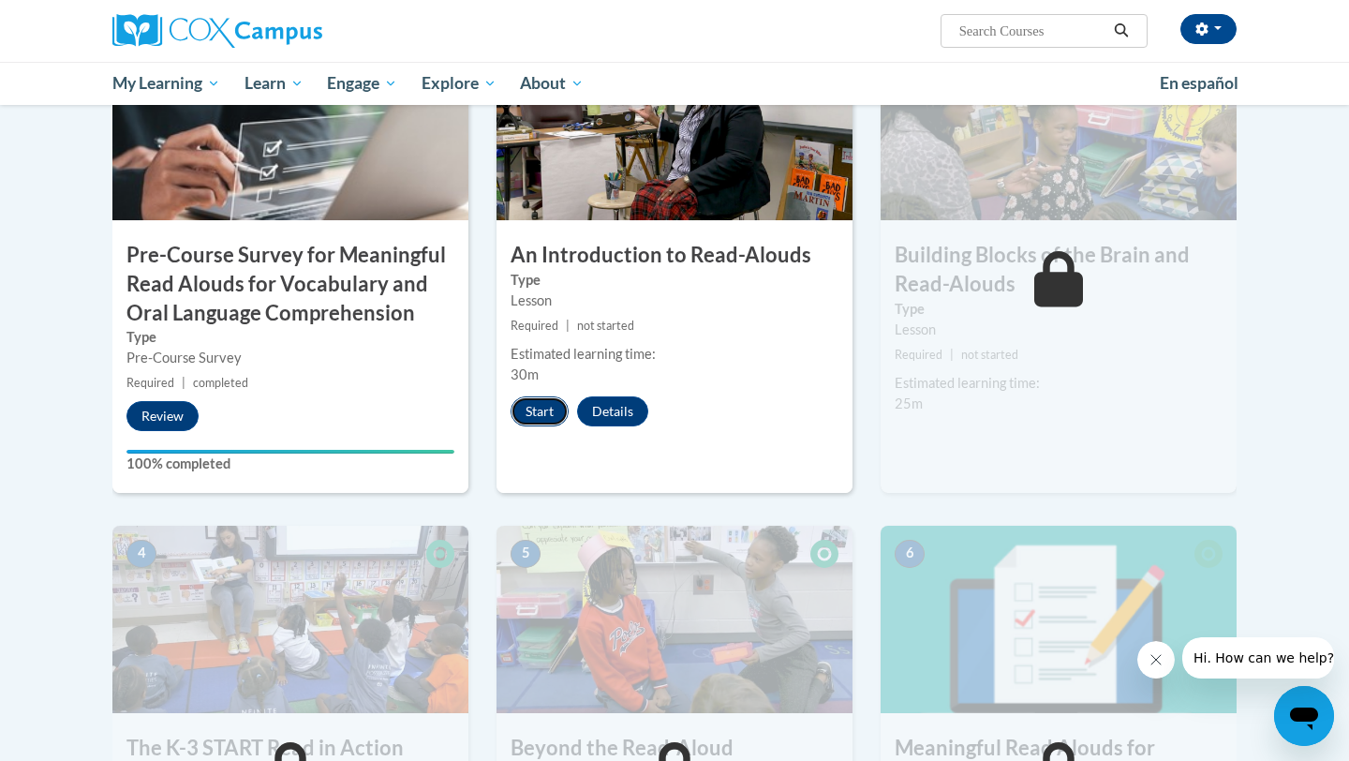
click at [524, 421] on button "Start" at bounding box center [539, 411] width 58 height 30
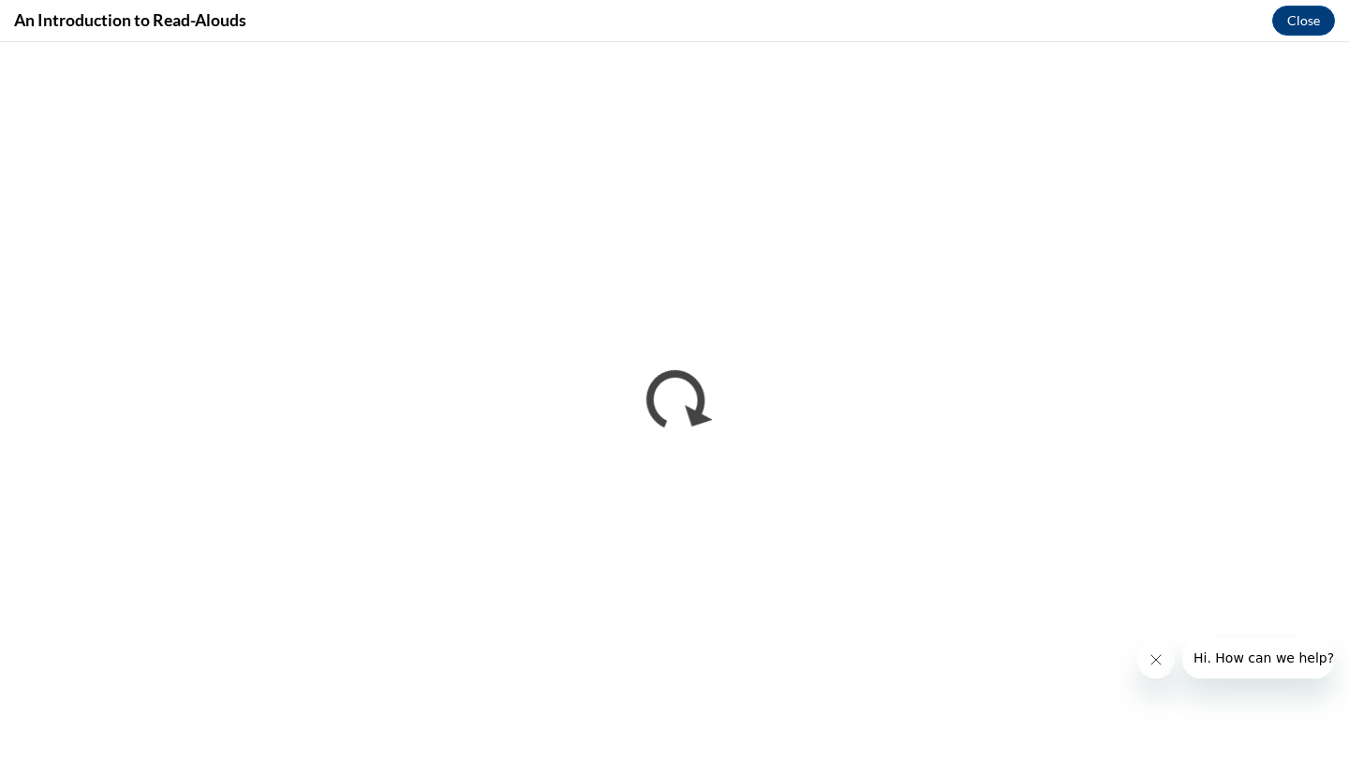
click at [1168, 664] on button "Close message from company" at bounding box center [1155, 659] width 37 height 37
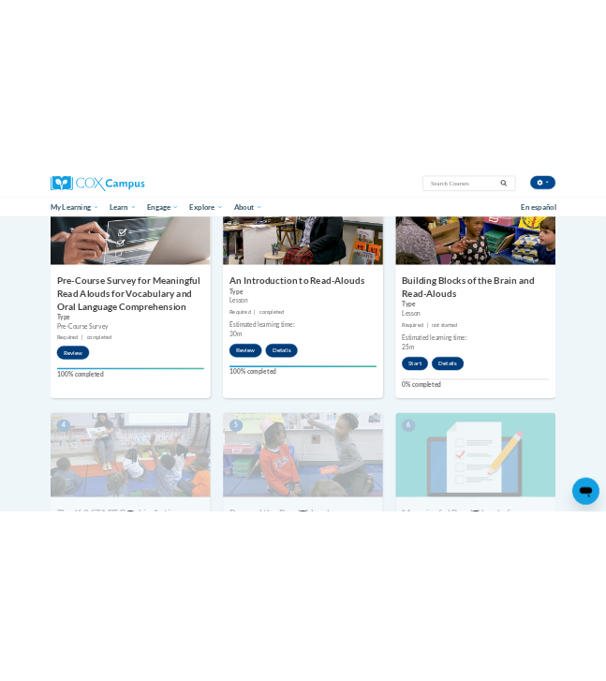
scroll to position [510, 0]
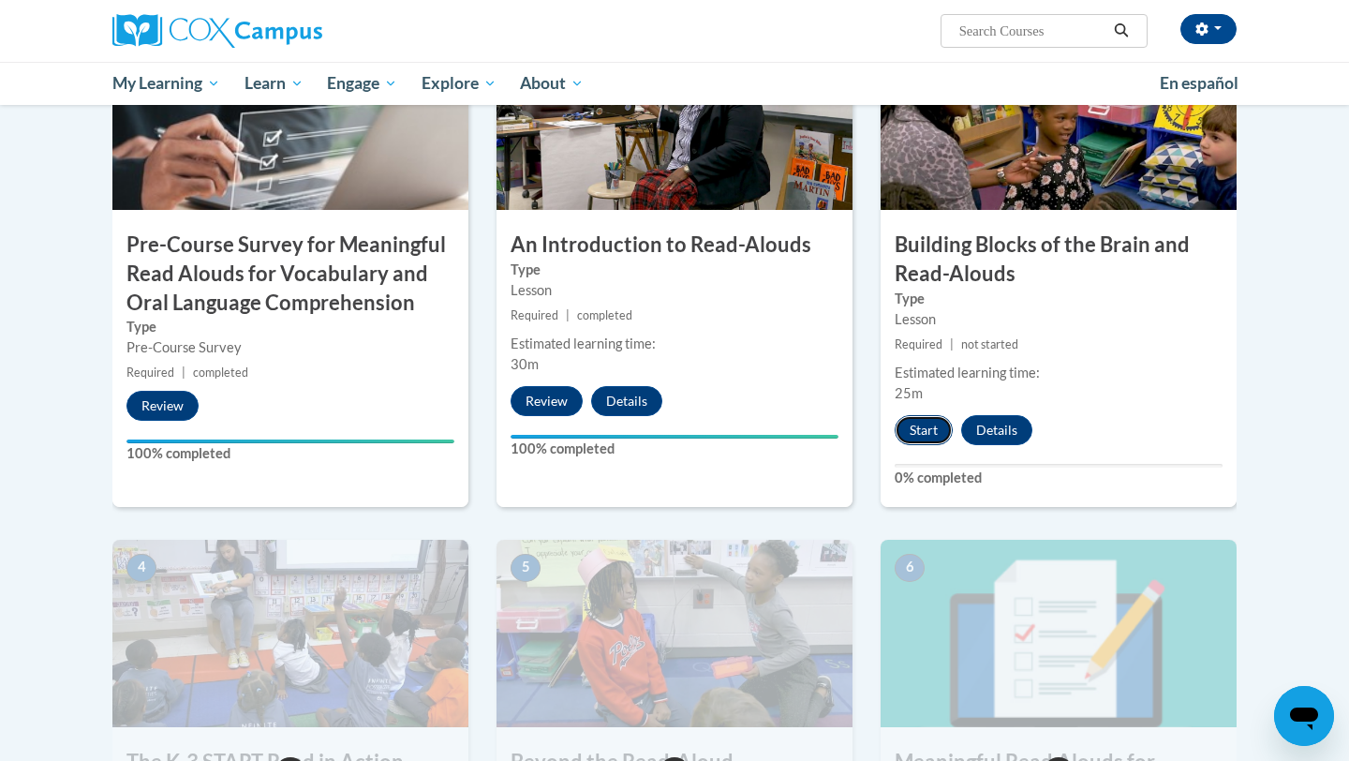
click at [924, 433] on button "Start" at bounding box center [923, 430] width 58 height 30
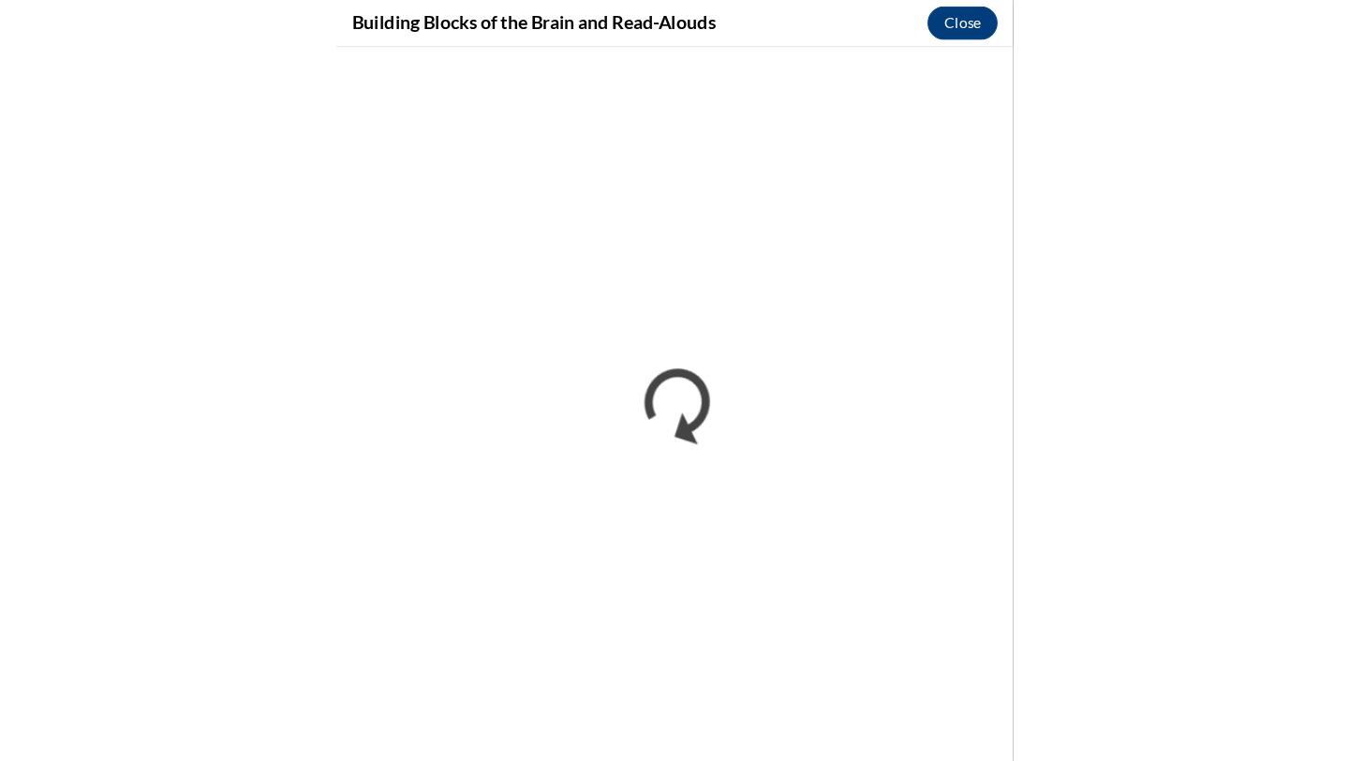
scroll to position [0, 0]
